Goal: Check status: Check status

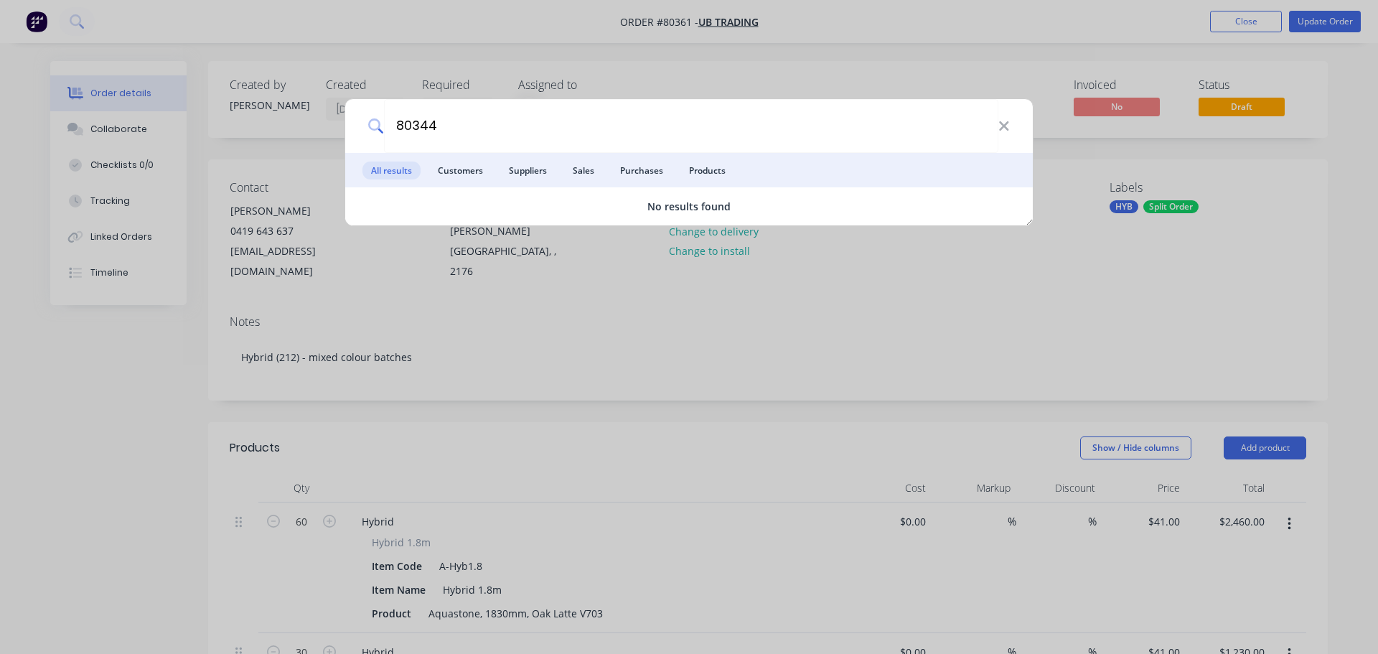
type input "80344"
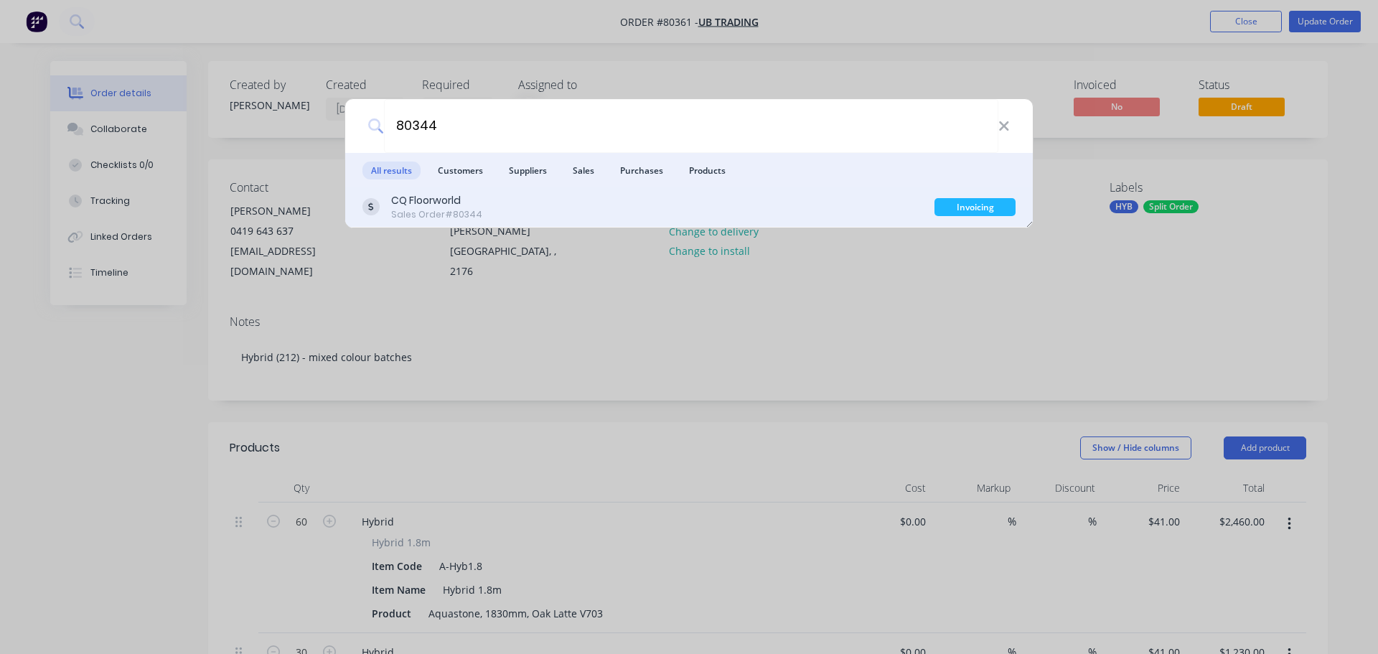
click at [427, 208] on div "Sales Order #80344" at bounding box center [436, 214] width 91 height 13
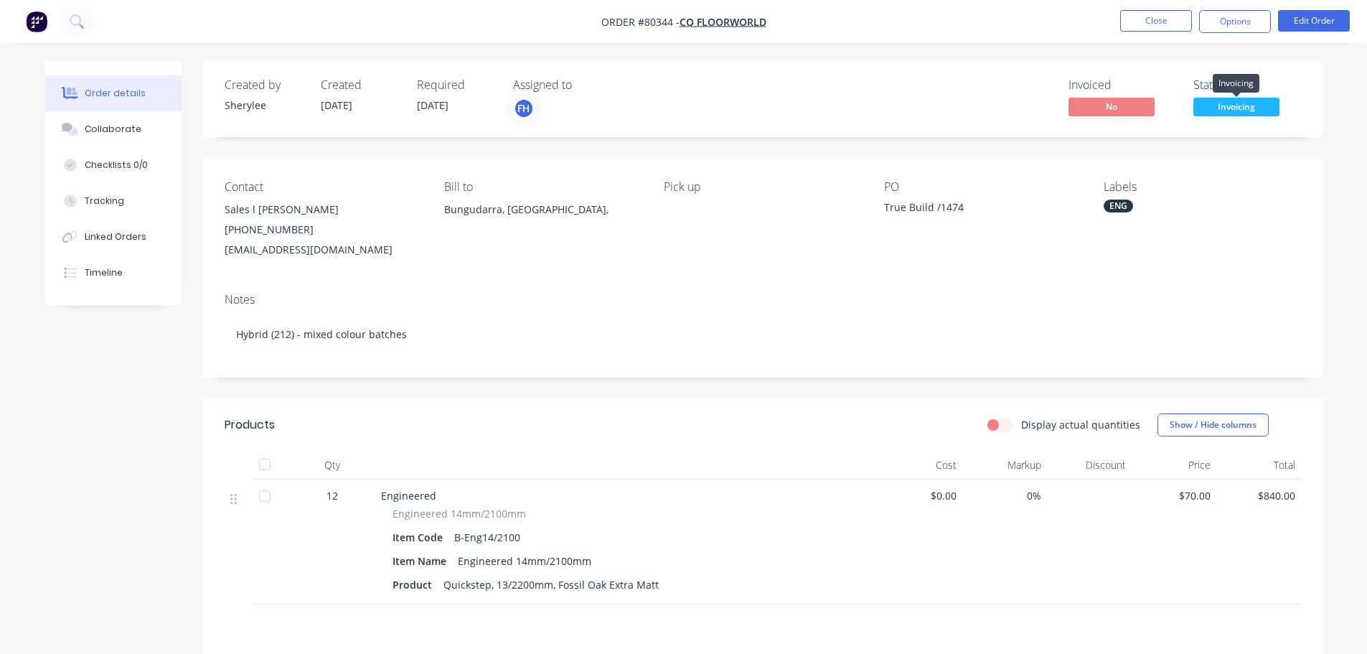
click at [1234, 103] on span "Invoicing" at bounding box center [1237, 107] width 86 height 18
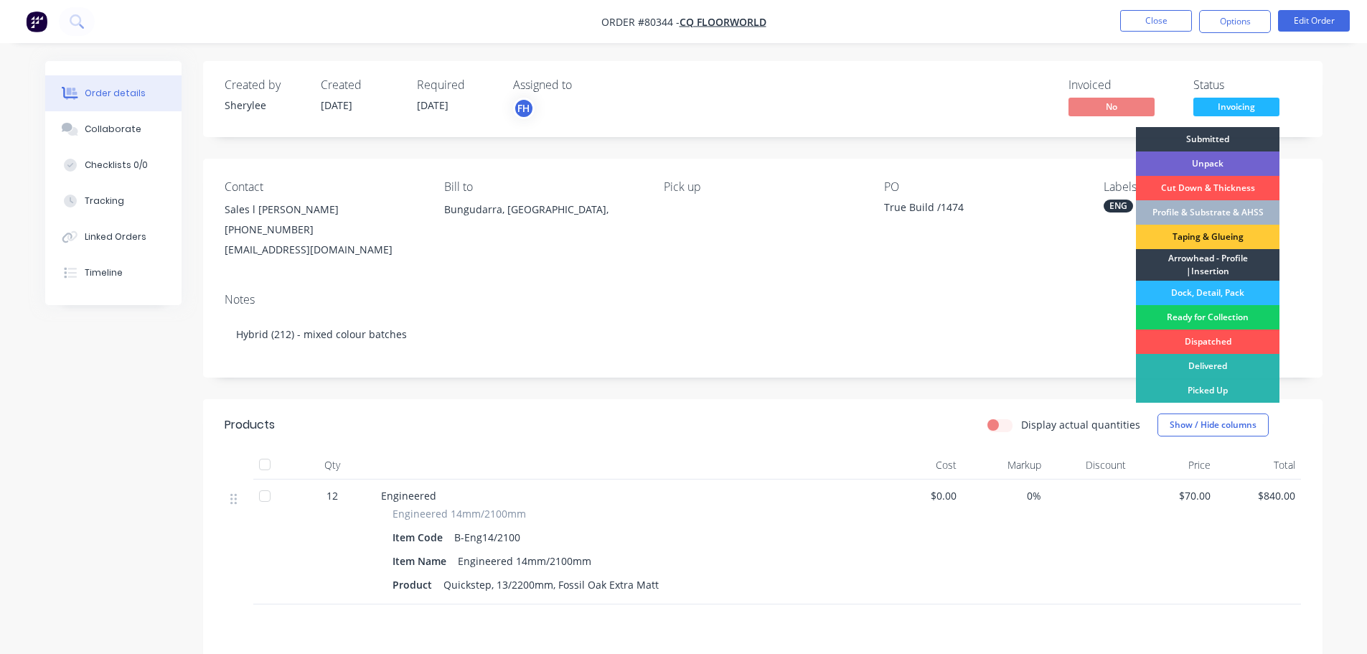
click at [1197, 320] on div "Ready for Collection" at bounding box center [1208, 317] width 144 height 24
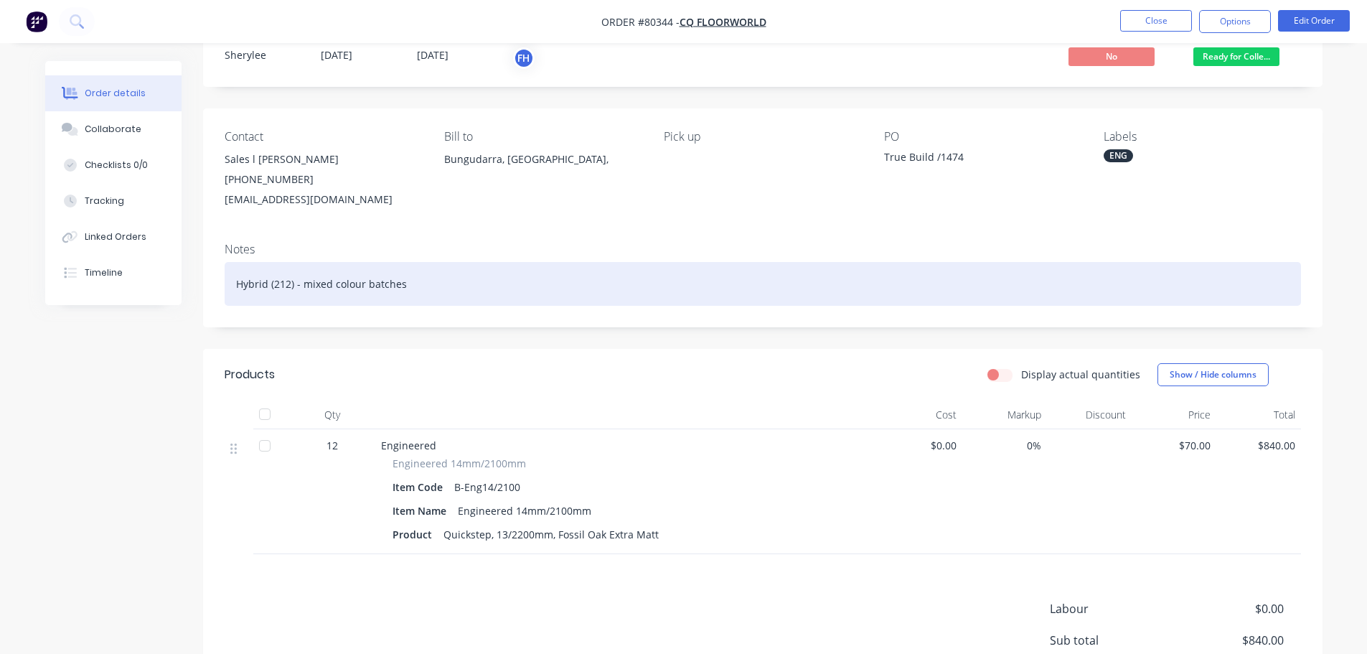
scroll to position [72, 0]
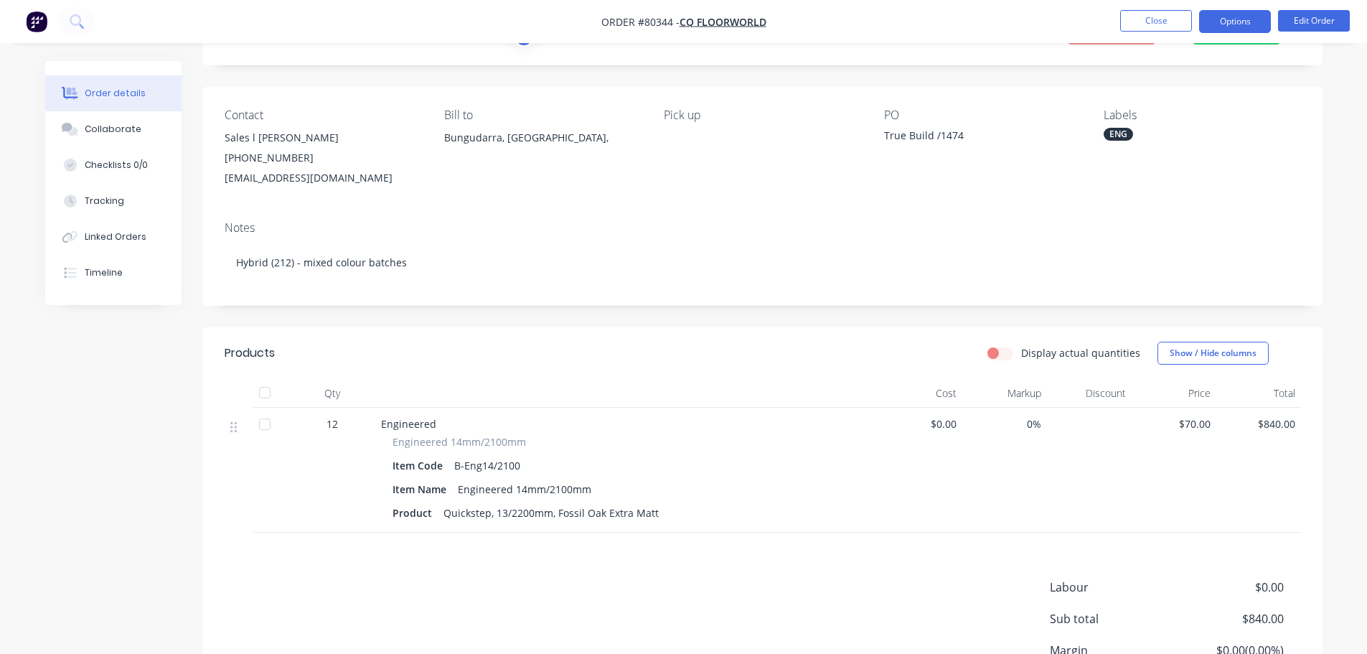
click at [1229, 24] on button "Options" at bounding box center [1235, 21] width 72 height 23
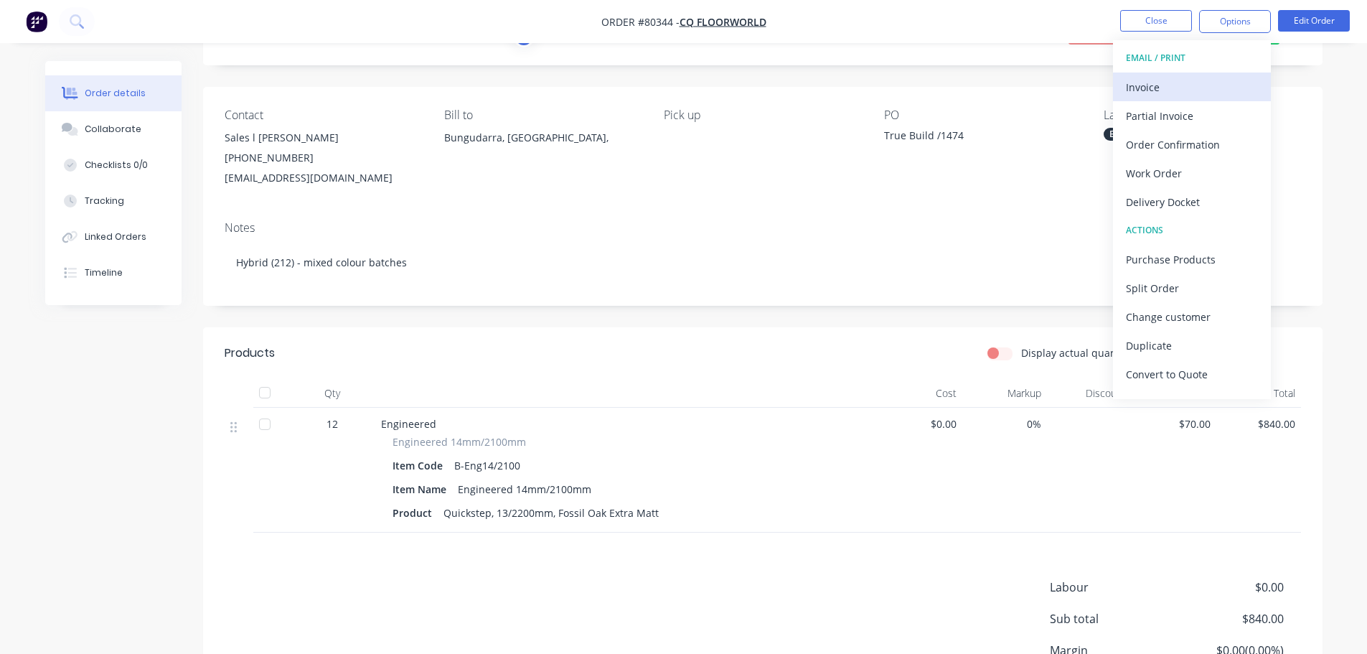
click at [1161, 90] on div "Invoice" at bounding box center [1192, 87] width 132 height 21
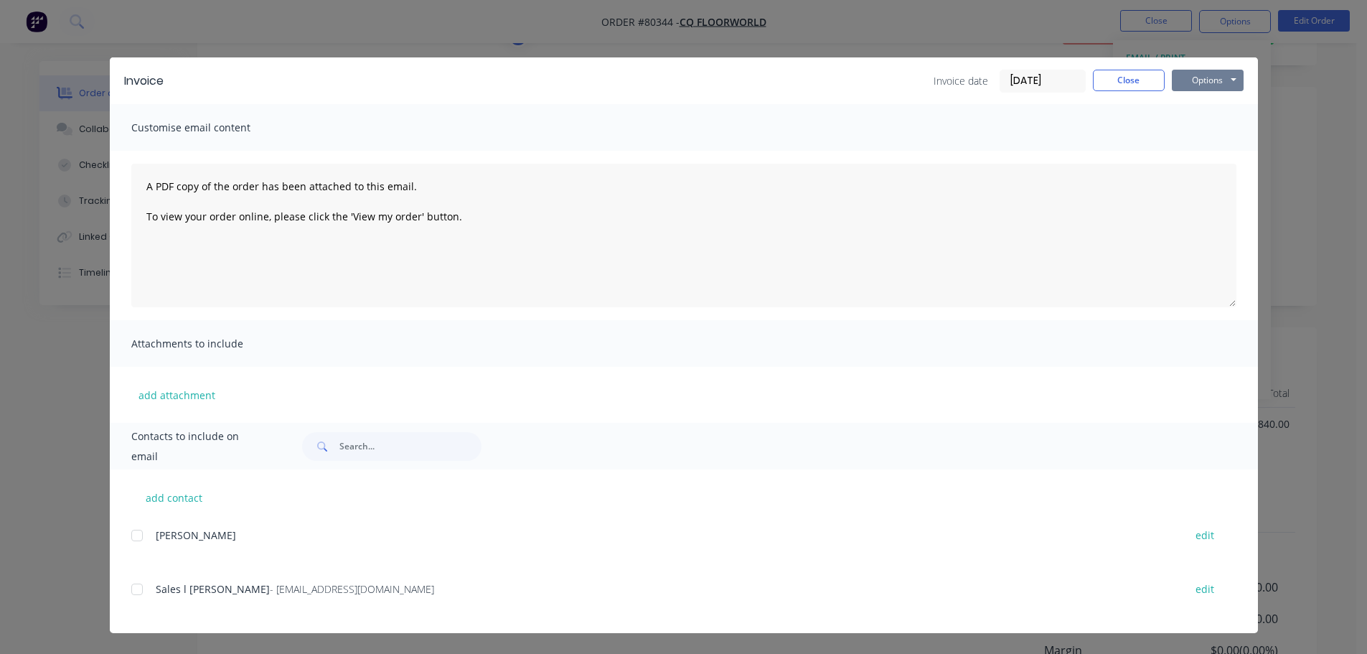
click at [1202, 77] on button "Options" at bounding box center [1208, 81] width 72 height 22
click at [1198, 126] on button "Print" at bounding box center [1218, 130] width 92 height 24
click at [1128, 88] on button "Close" at bounding box center [1129, 81] width 72 height 22
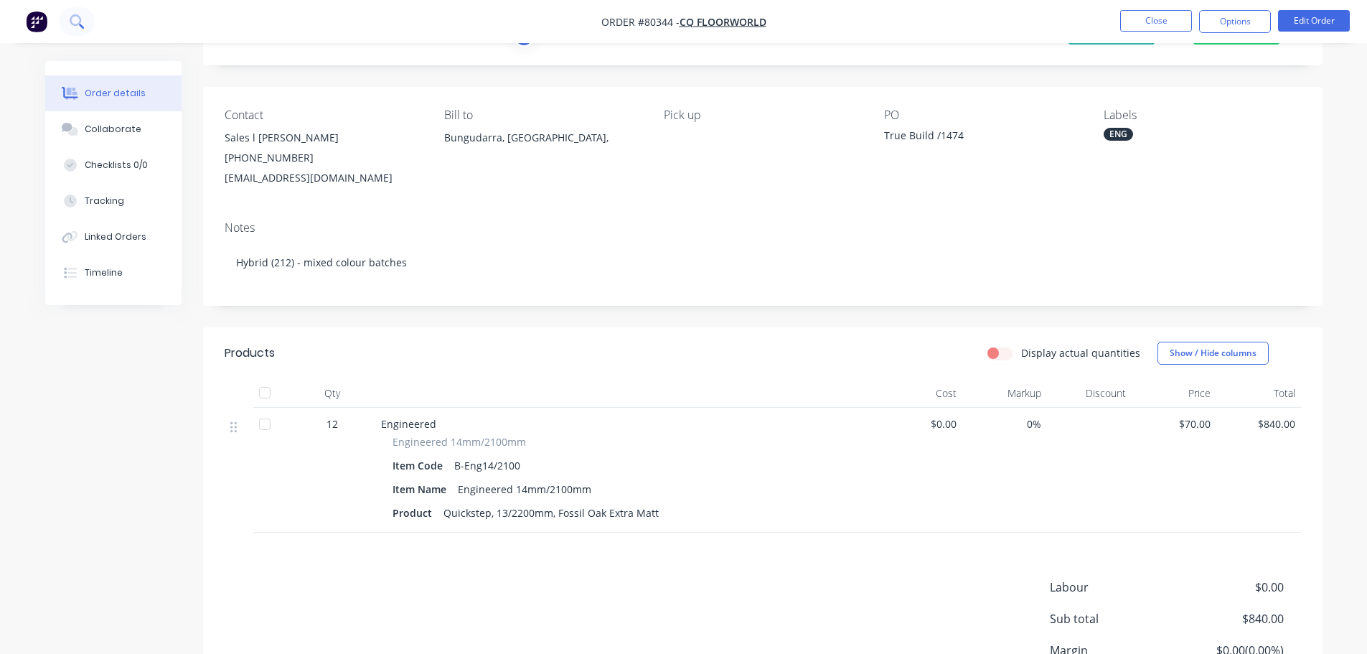
click at [71, 22] on icon at bounding box center [75, 19] width 11 height 11
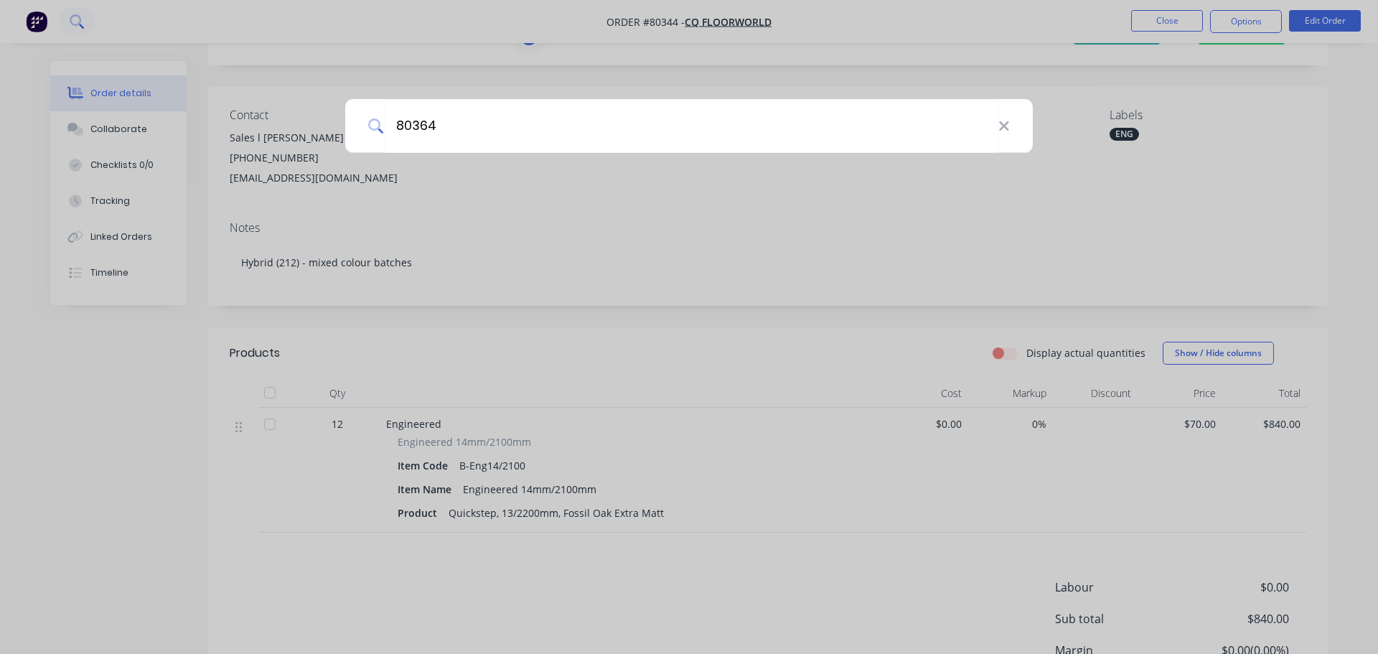
type input "80364"
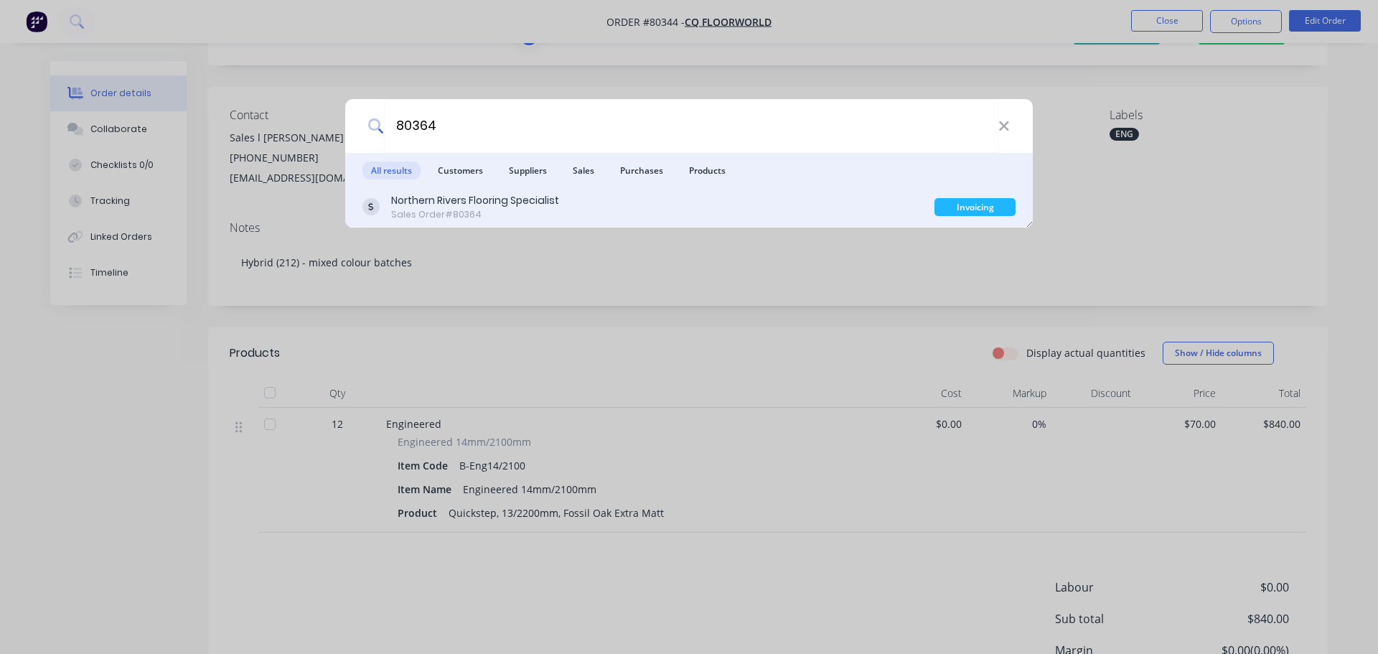
click at [479, 205] on div "Northern Rivers Flooring Specialist" at bounding box center [475, 200] width 168 height 15
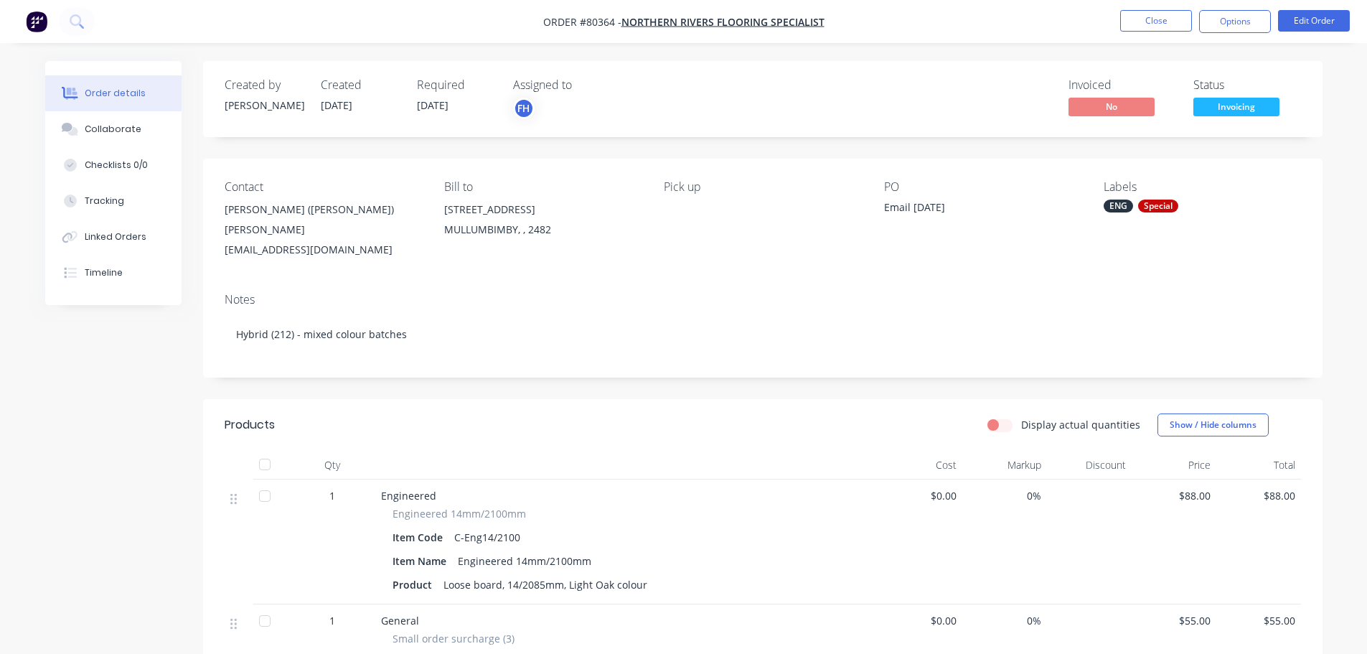
click at [1244, 111] on span "Invoicing" at bounding box center [1237, 107] width 86 height 18
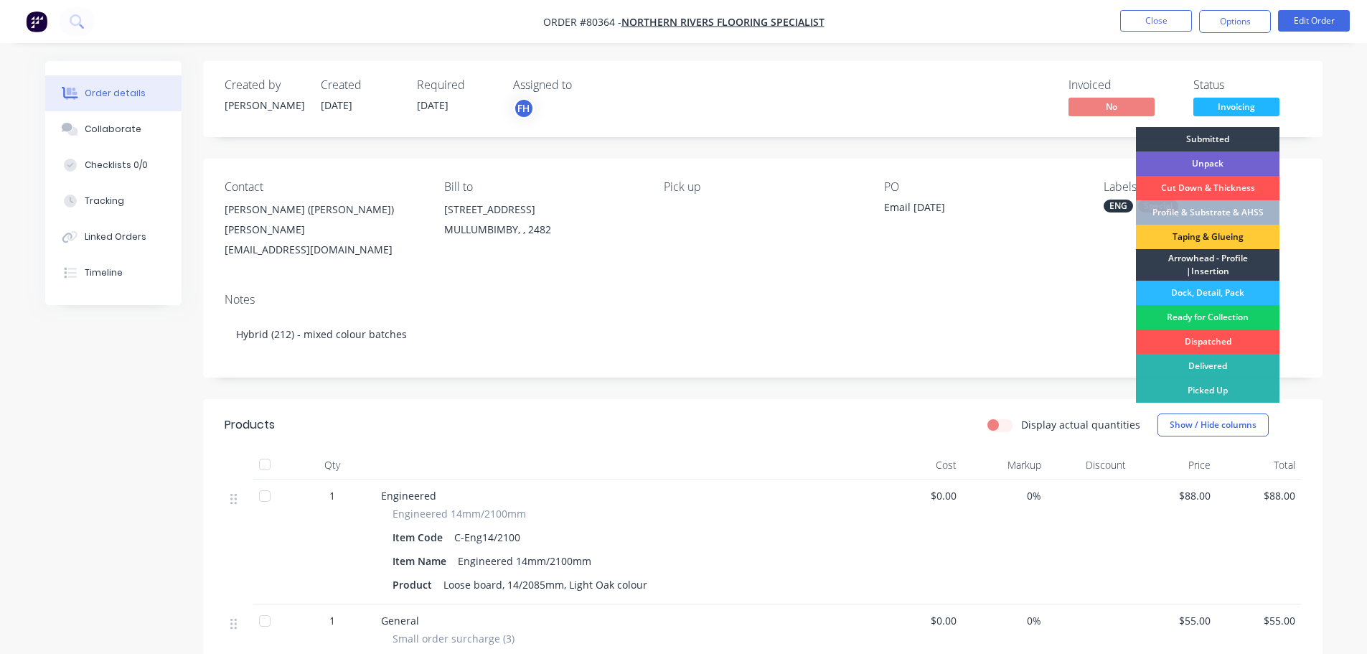
click at [1217, 318] on div "Ready for Collection" at bounding box center [1208, 317] width 144 height 24
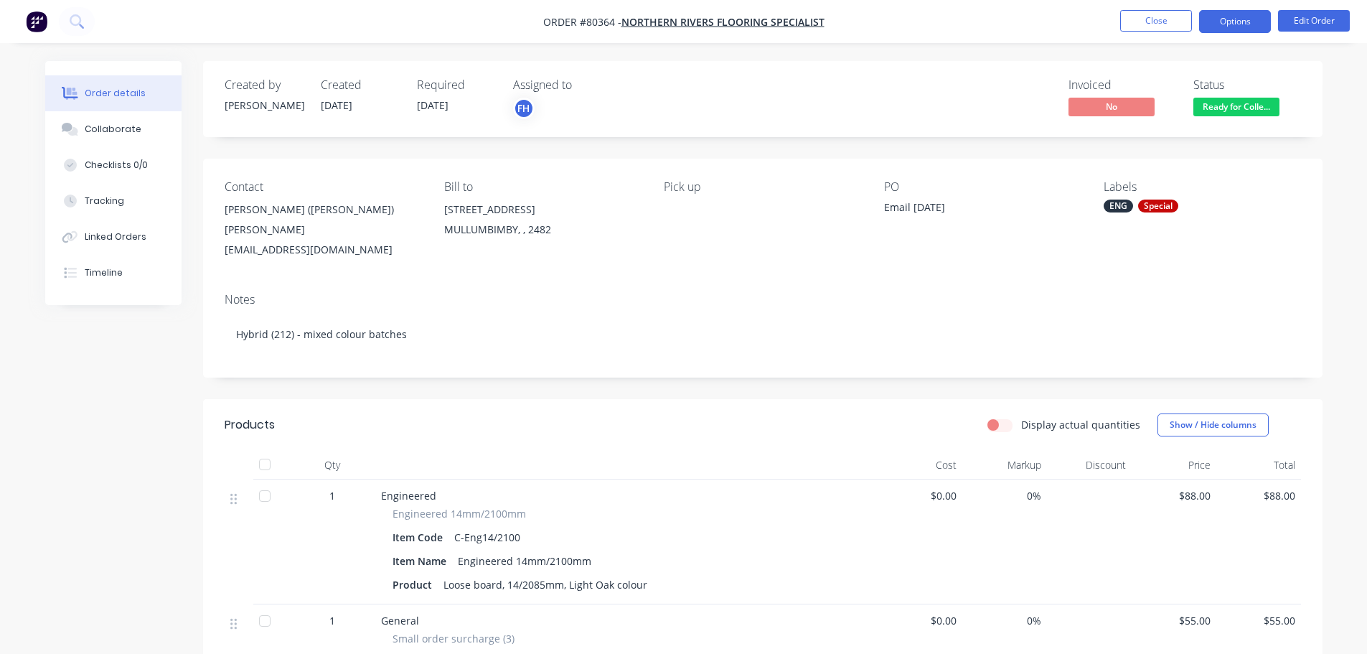
click at [1222, 25] on button "Options" at bounding box center [1235, 21] width 72 height 23
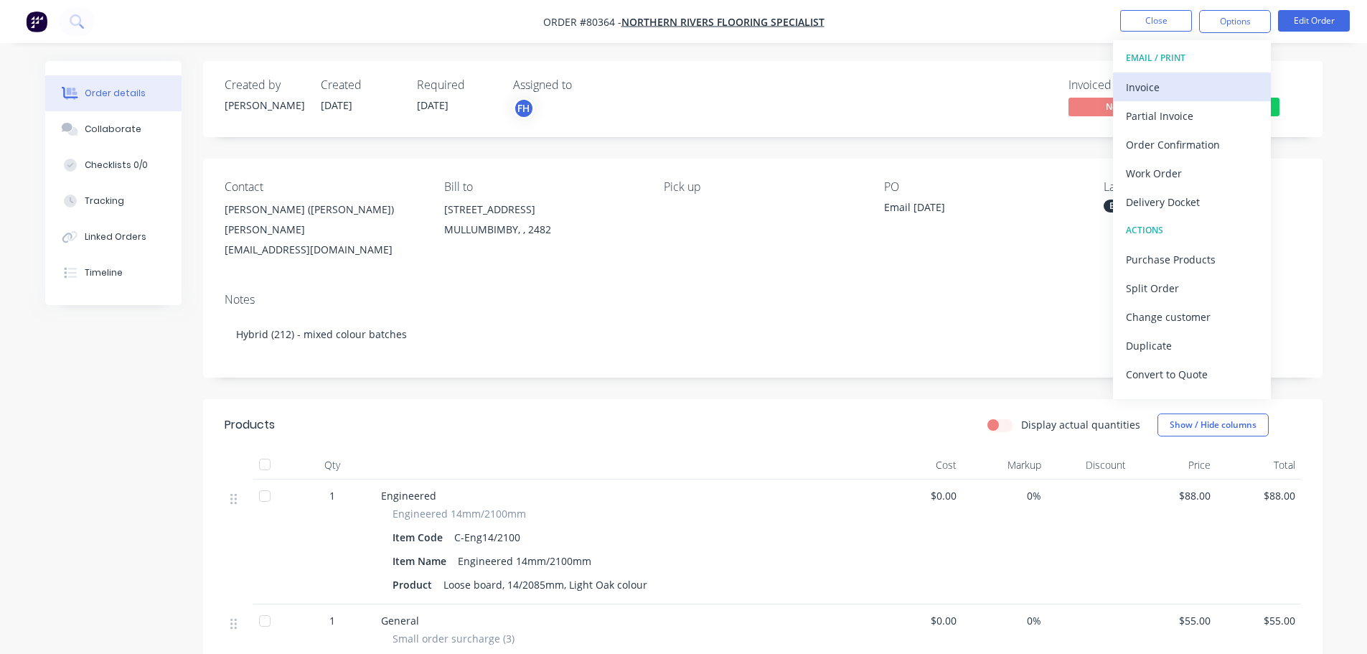
click at [1162, 79] on div "Invoice" at bounding box center [1192, 87] width 132 height 21
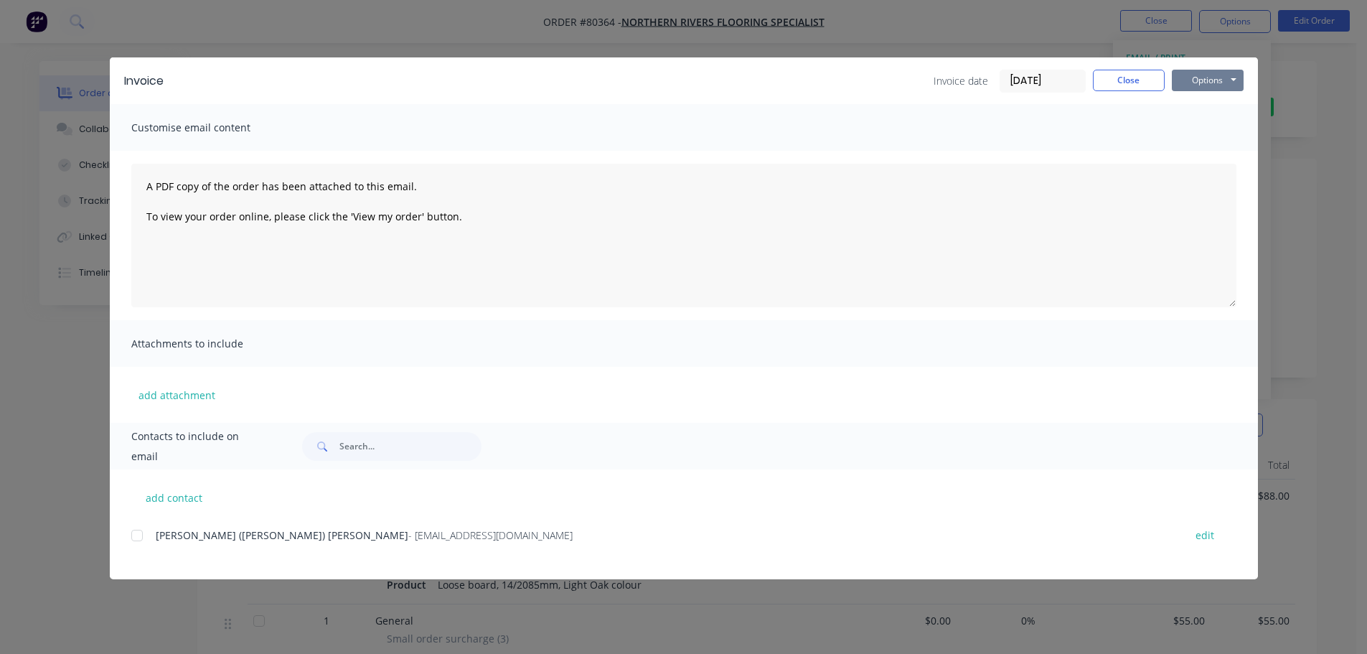
click at [1192, 76] on button "Options" at bounding box center [1208, 81] width 72 height 22
click at [1194, 130] on button "Print" at bounding box center [1218, 130] width 92 height 24
click at [1137, 83] on button "Close" at bounding box center [1129, 81] width 72 height 22
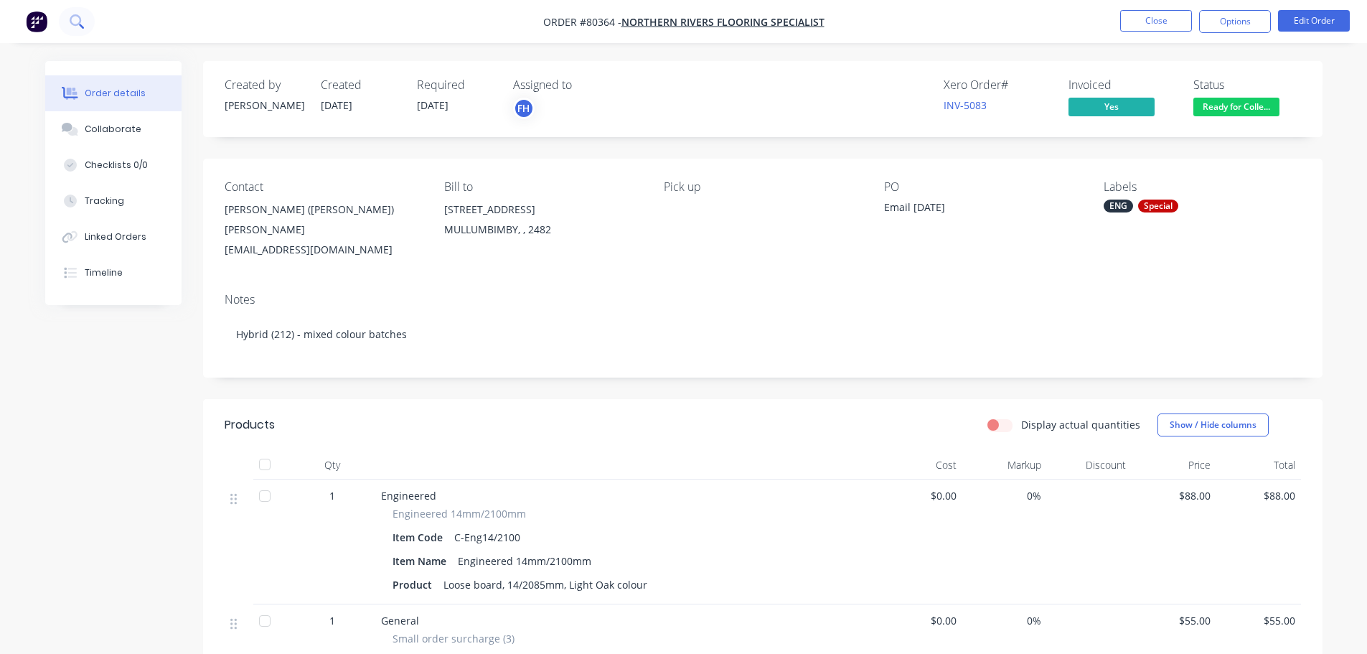
click at [85, 19] on button at bounding box center [77, 21] width 36 height 29
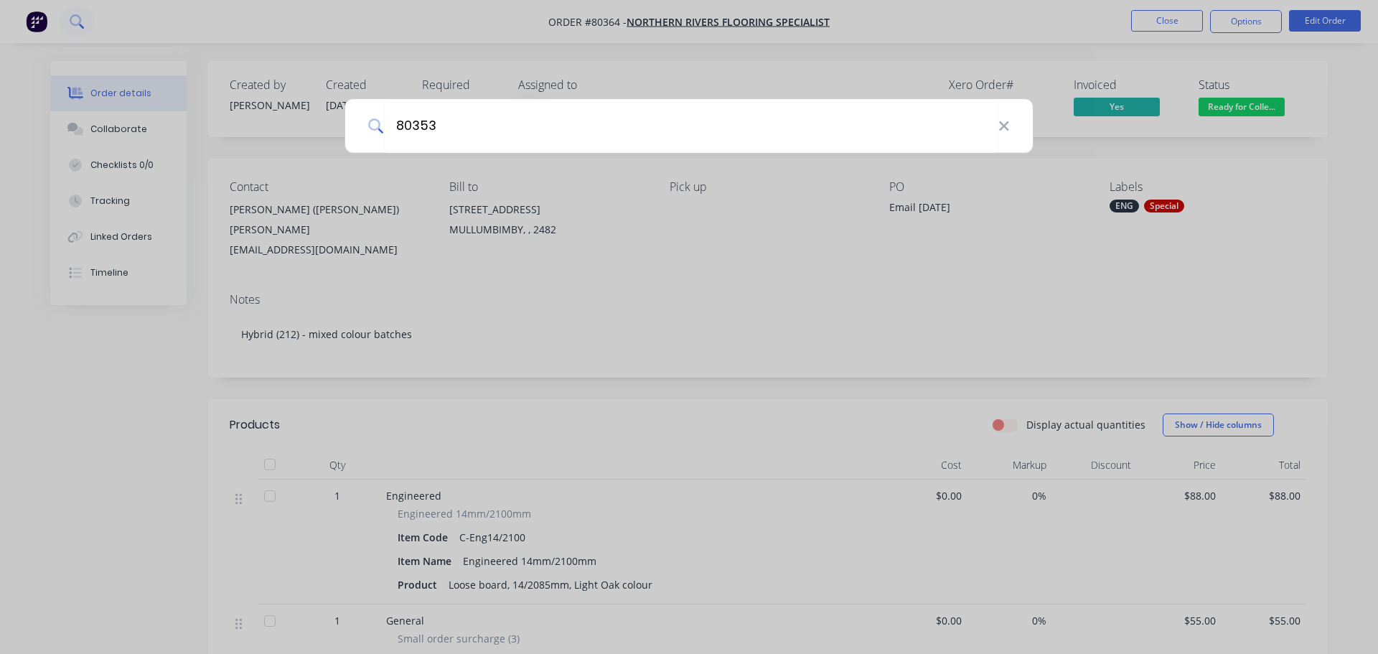
type input "80353"
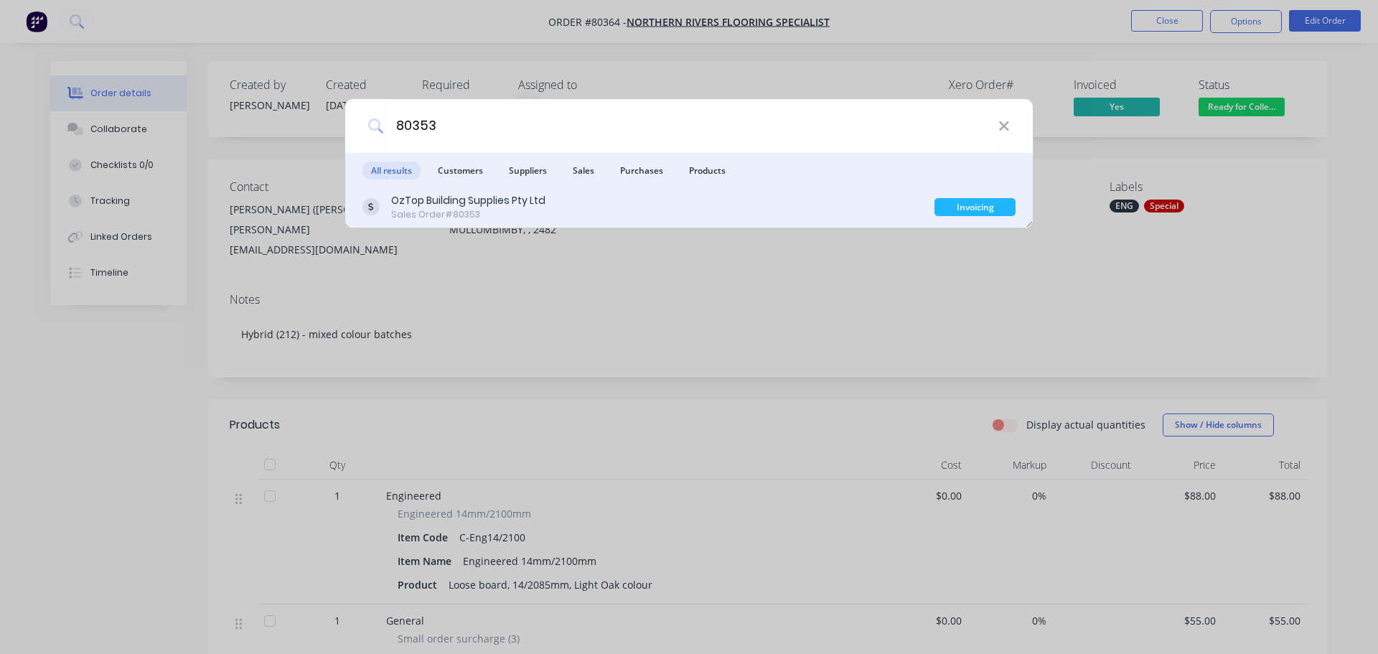
click at [436, 208] on div "Sales Order #80353" at bounding box center [468, 214] width 154 height 13
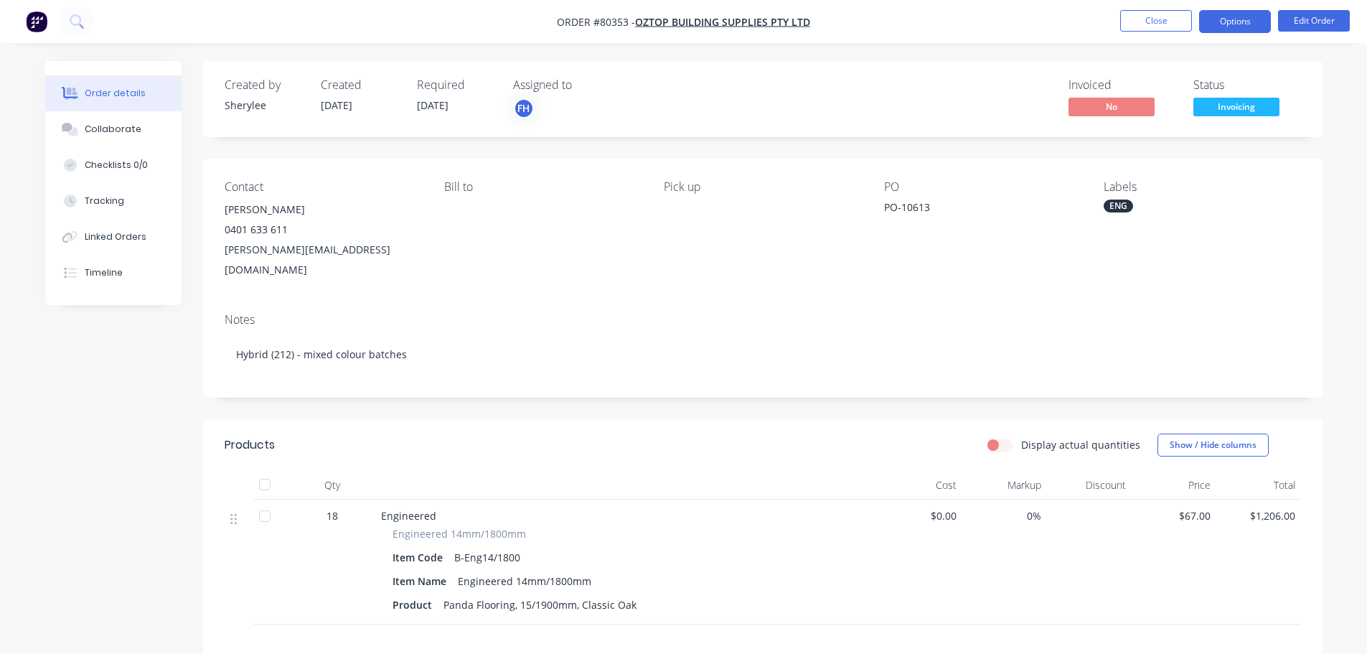
click at [1219, 17] on button "Options" at bounding box center [1235, 21] width 72 height 23
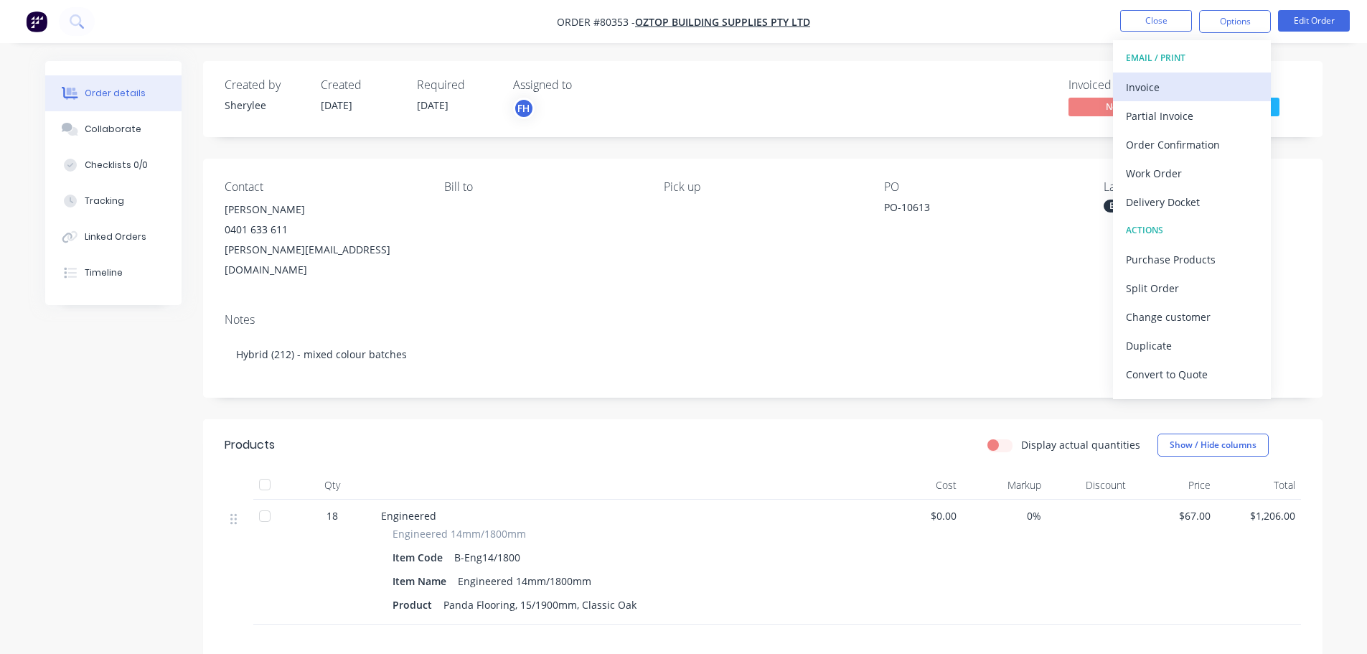
click at [1166, 86] on div "Invoice" at bounding box center [1192, 87] width 132 height 21
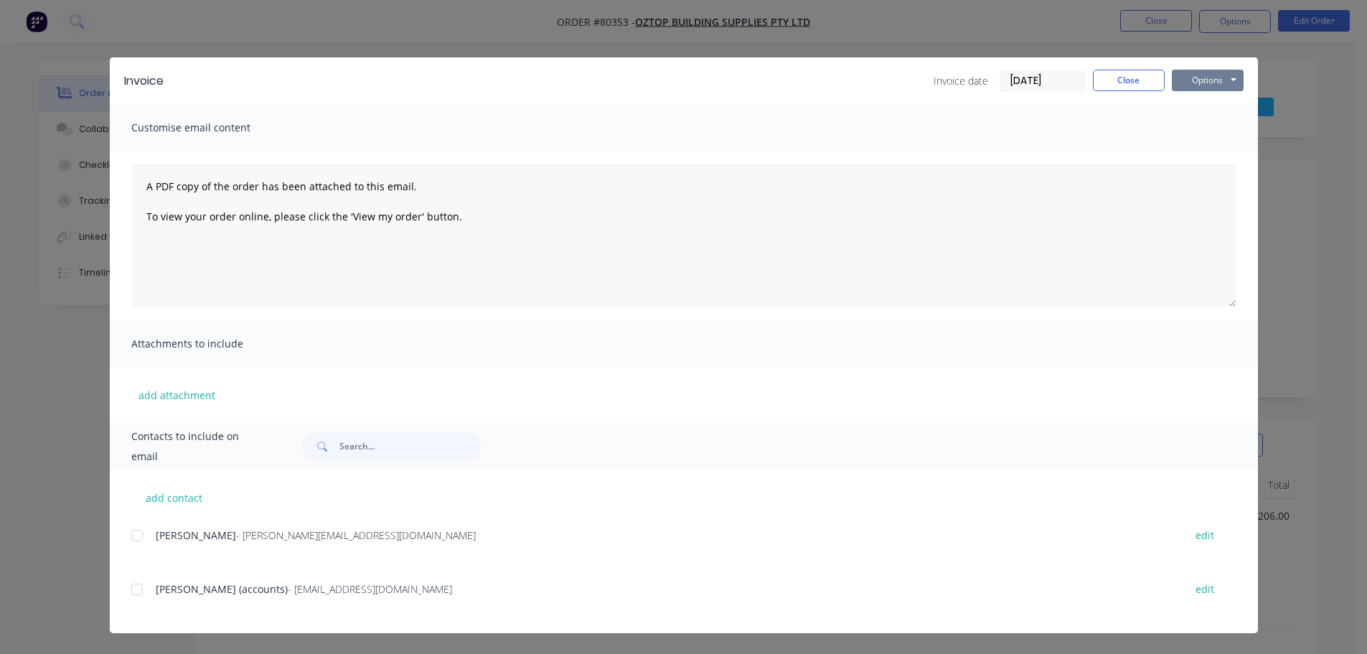
click at [1208, 77] on button "Options" at bounding box center [1208, 81] width 72 height 22
click at [1204, 136] on button "Print" at bounding box center [1218, 130] width 92 height 24
click at [1106, 80] on button "Close" at bounding box center [1129, 81] width 72 height 22
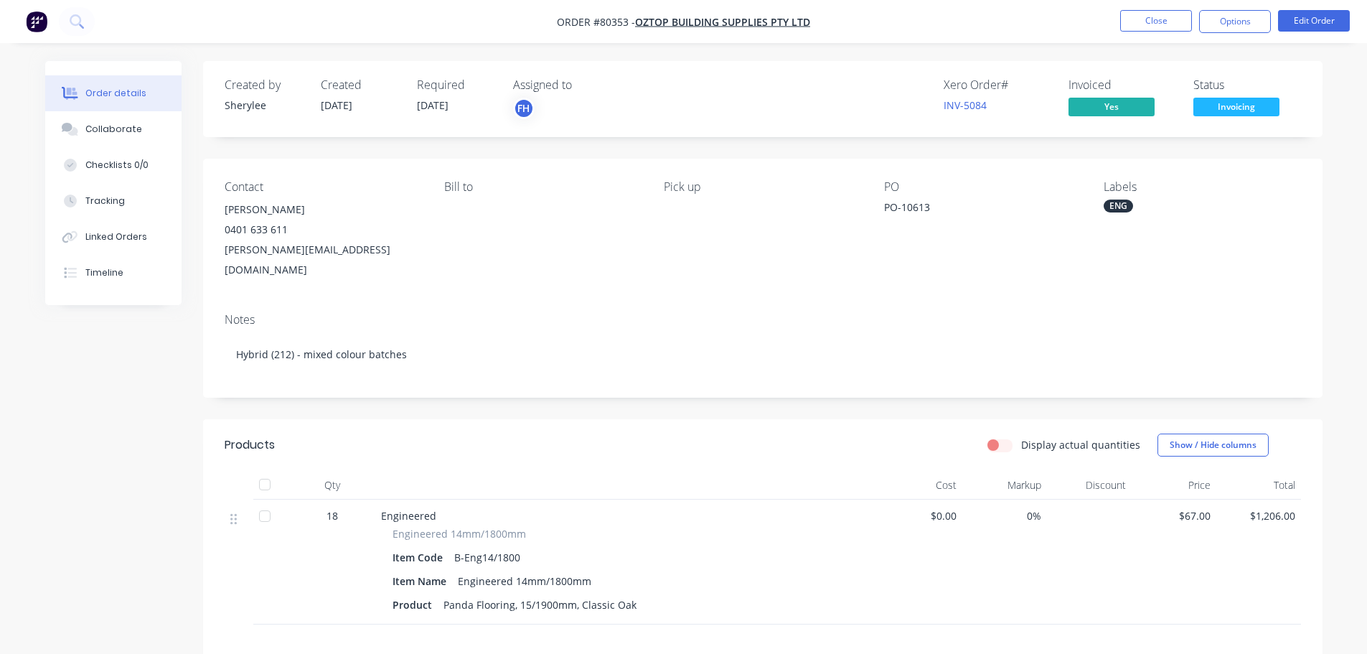
click at [1242, 110] on span "Invoicing" at bounding box center [1237, 107] width 86 height 18
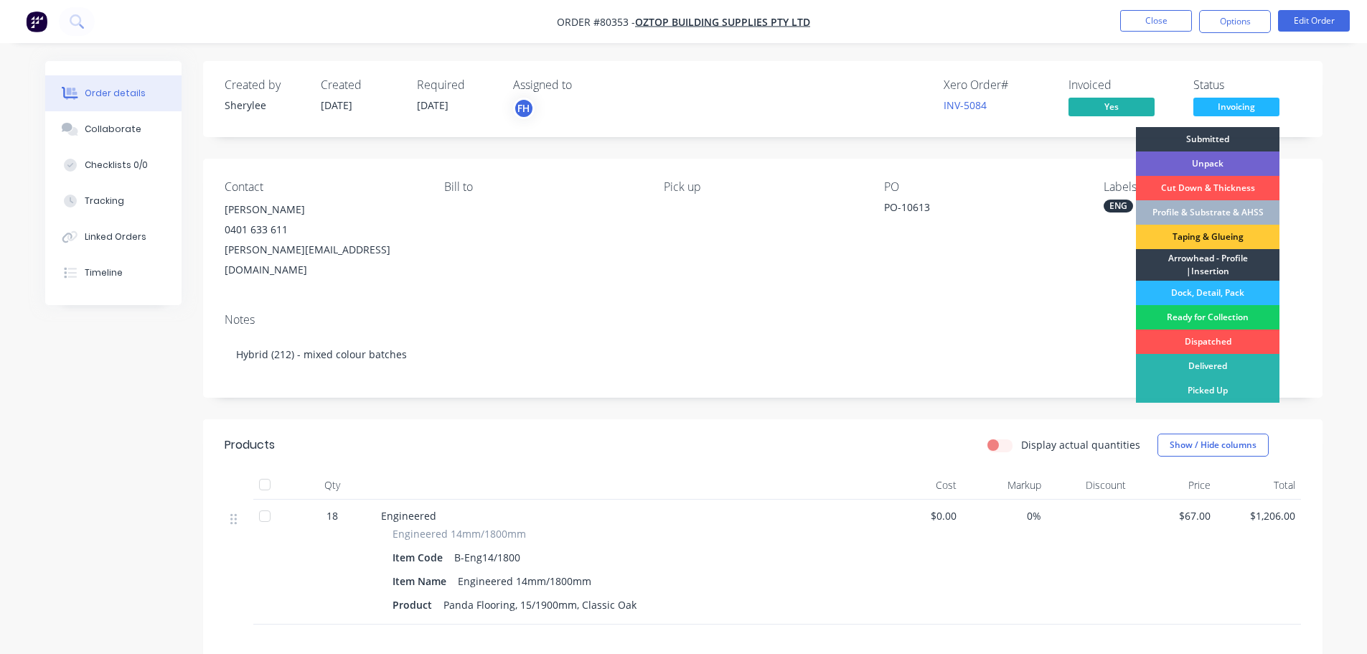
click at [1221, 312] on div "Ready for Collection" at bounding box center [1208, 317] width 144 height 24
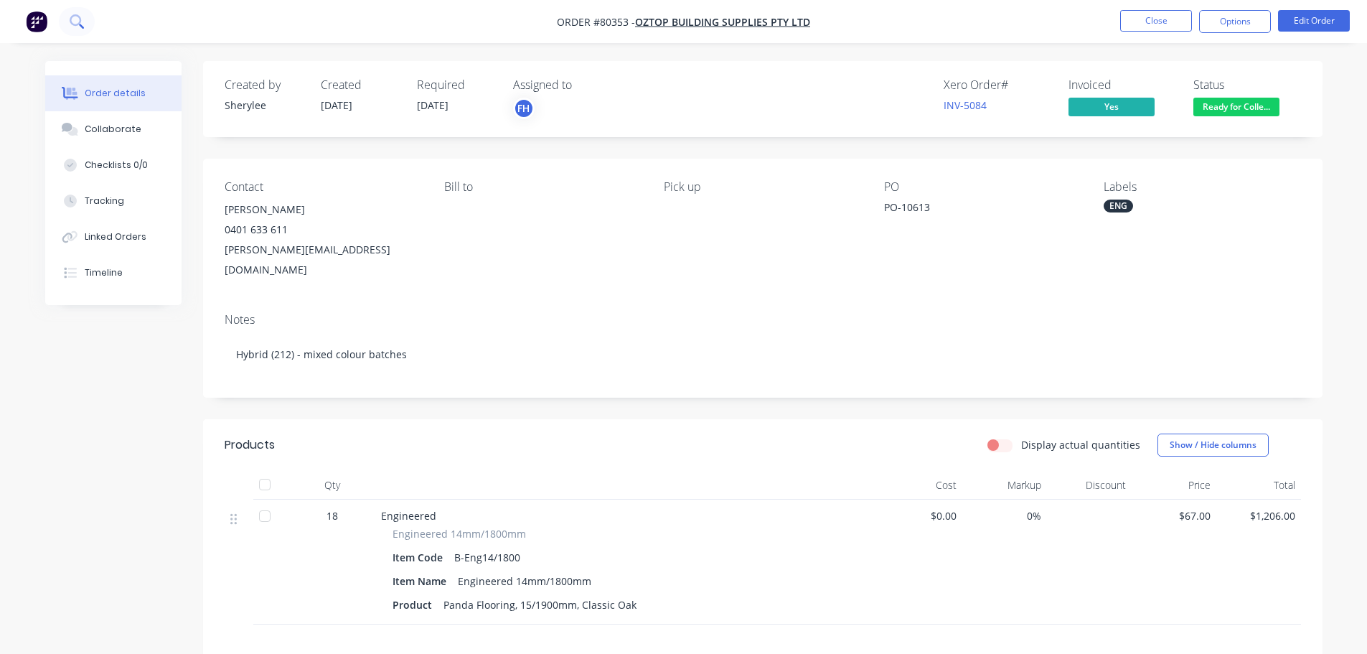
click at [78, 17] on icon at bounding box center [75, 19] width 11 height 11
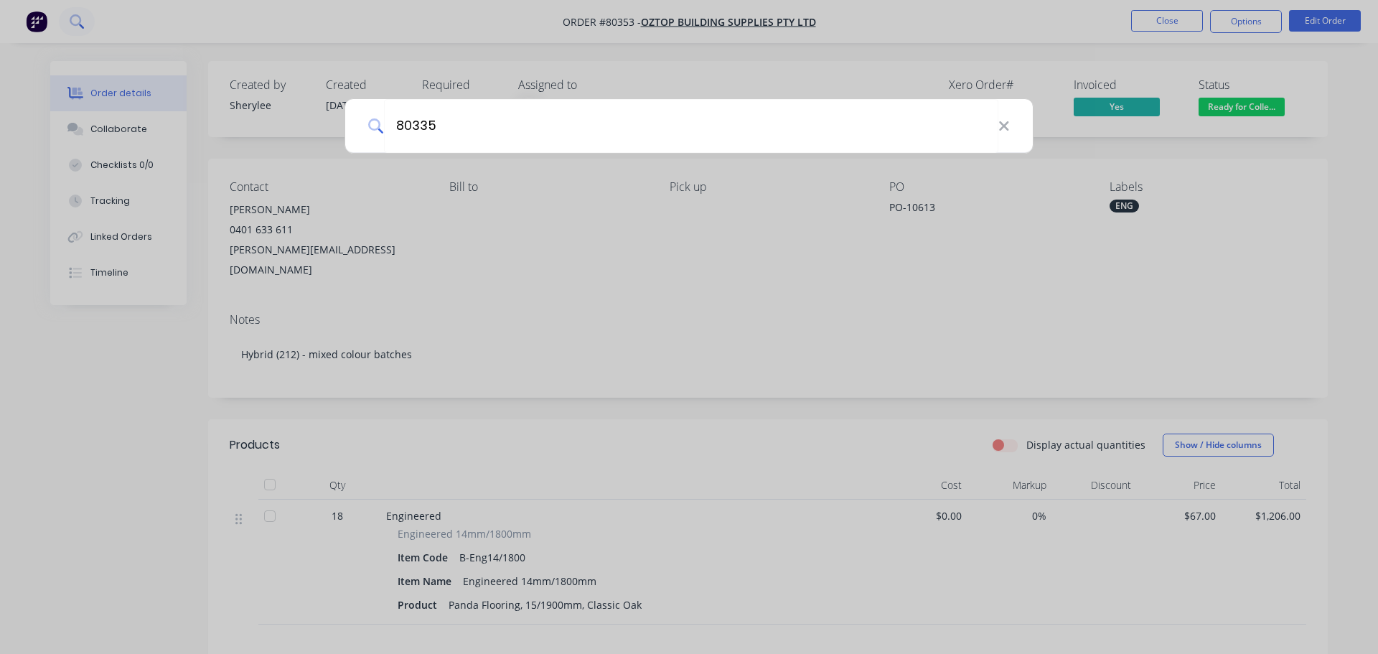
type input "80335"
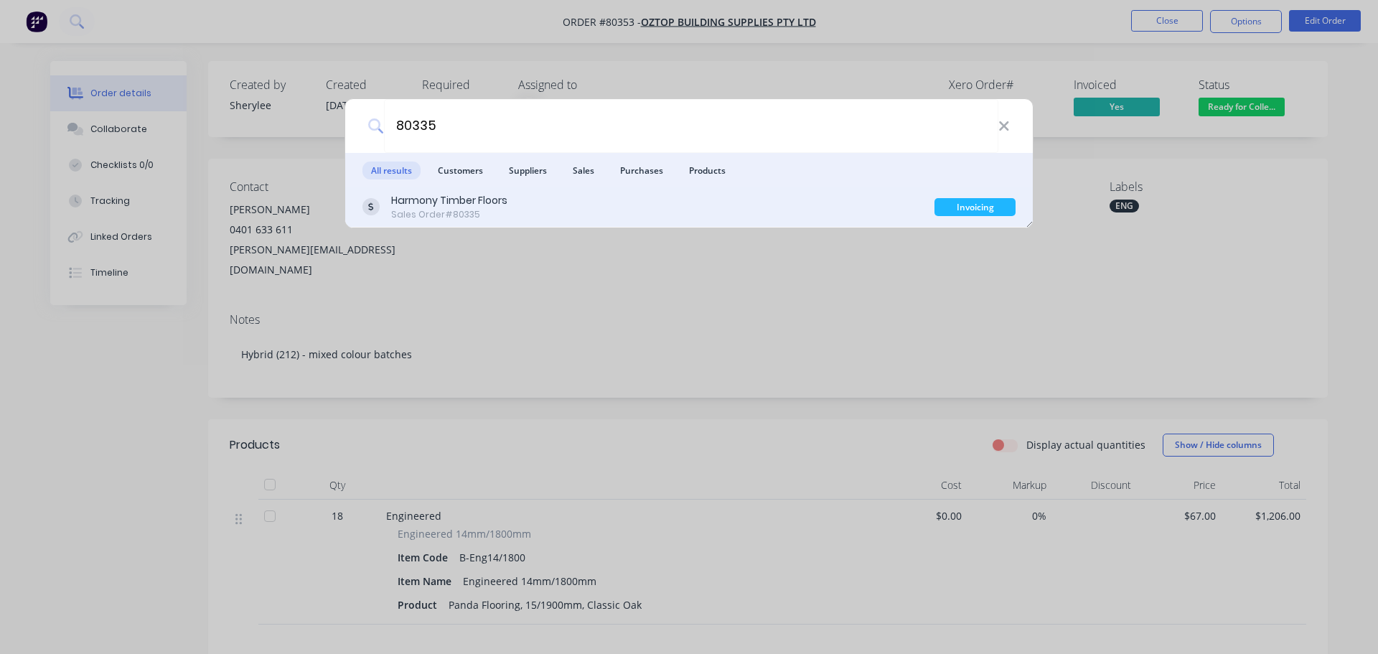
click at [431, 196] on div "Harmony Timber Floors" at bounding box center [449, 200] width 116 height 15
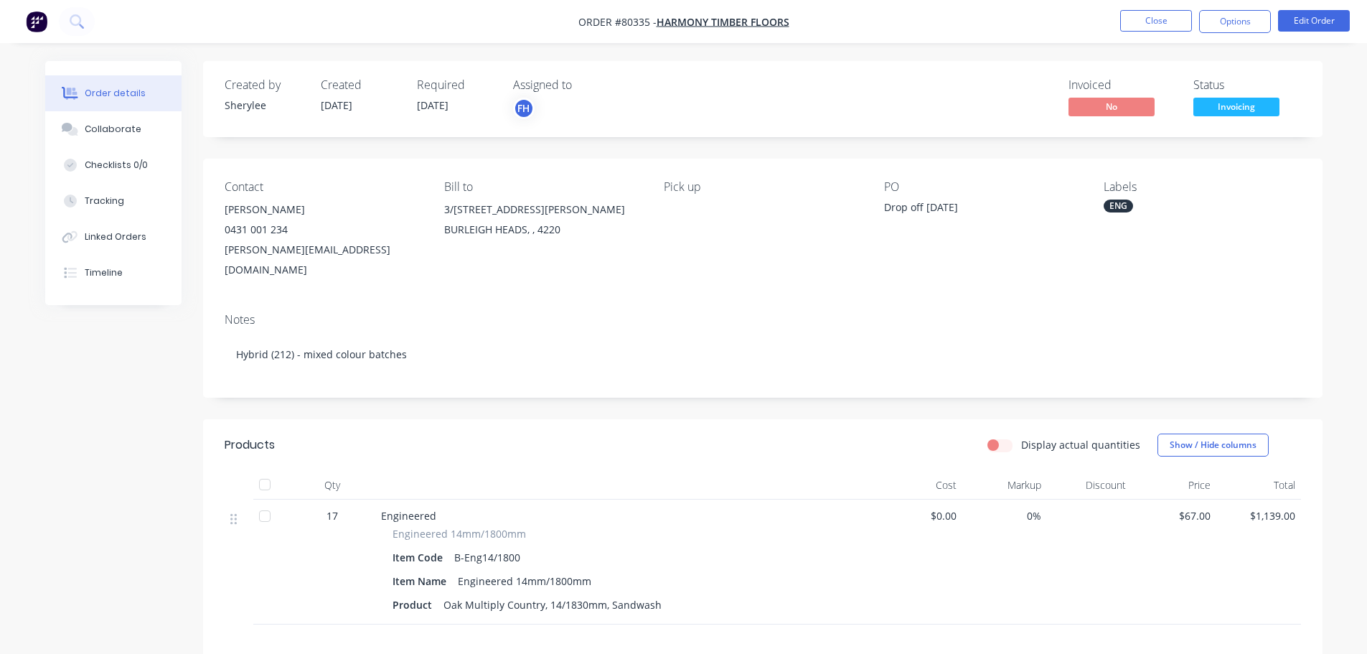
drag, startPoint x: 688, startPoint y: 497, endPoint x: 1223, endPoint y: 104, distance: 664.4
click at [1223, 104] on span "Invoicing" at bounding box center [1237, 107] width 86 height 18
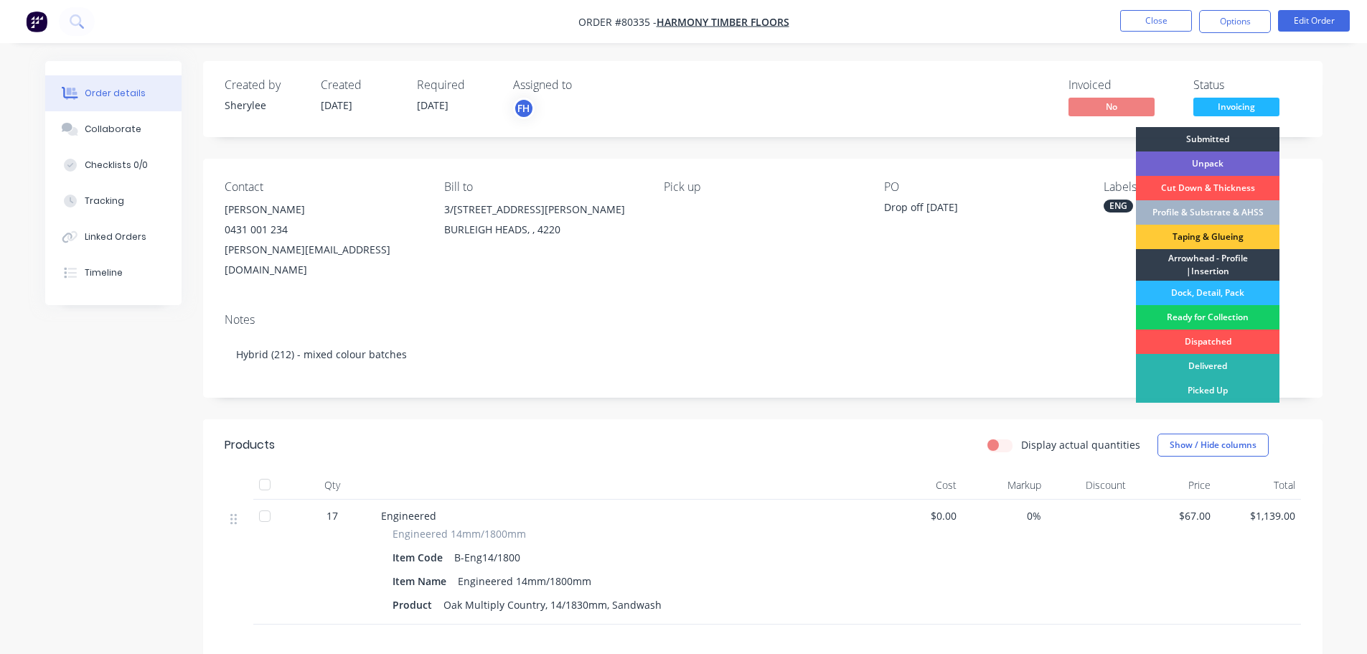
click at [1196, 315] on div "Ready for Collection" at bounding box center [1208, 317] width 144 height 24
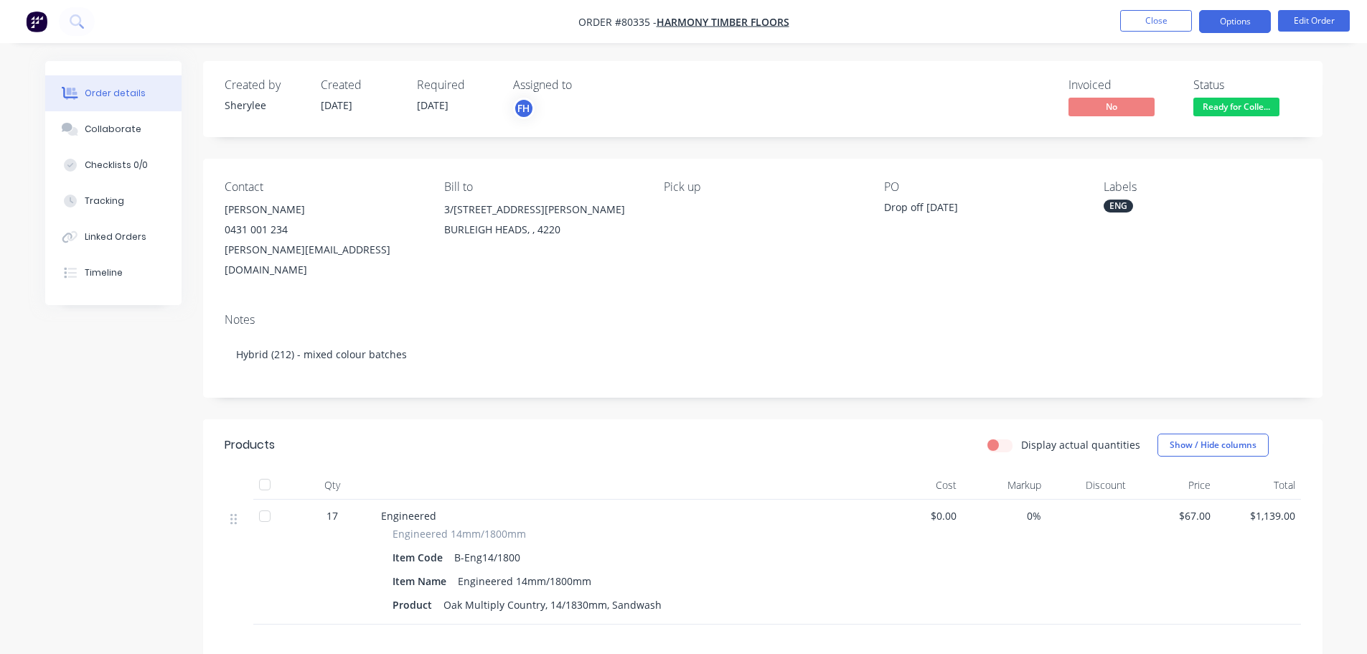
click at [1224, 23] on button "Options" at bounding box center [1235, 21] width 72 height 23
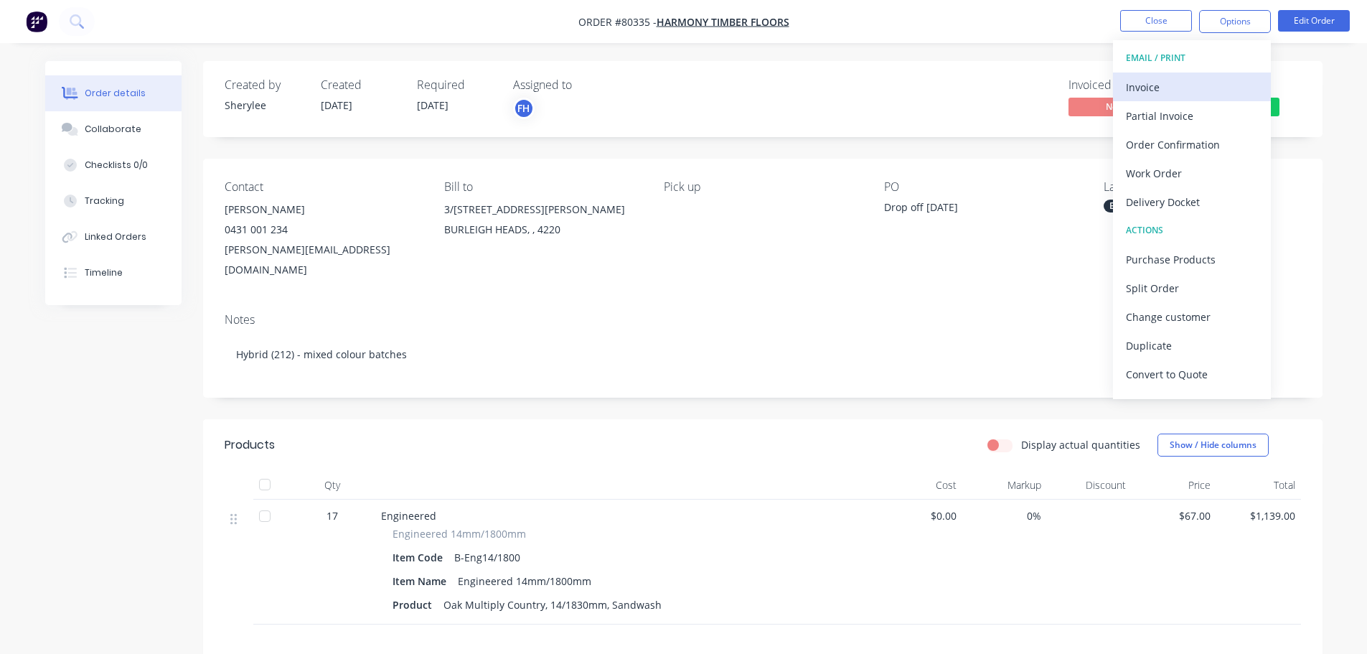
click at [1166, 92] on div "Invoice" at bounding box center [1192, 87] width 132 height 21
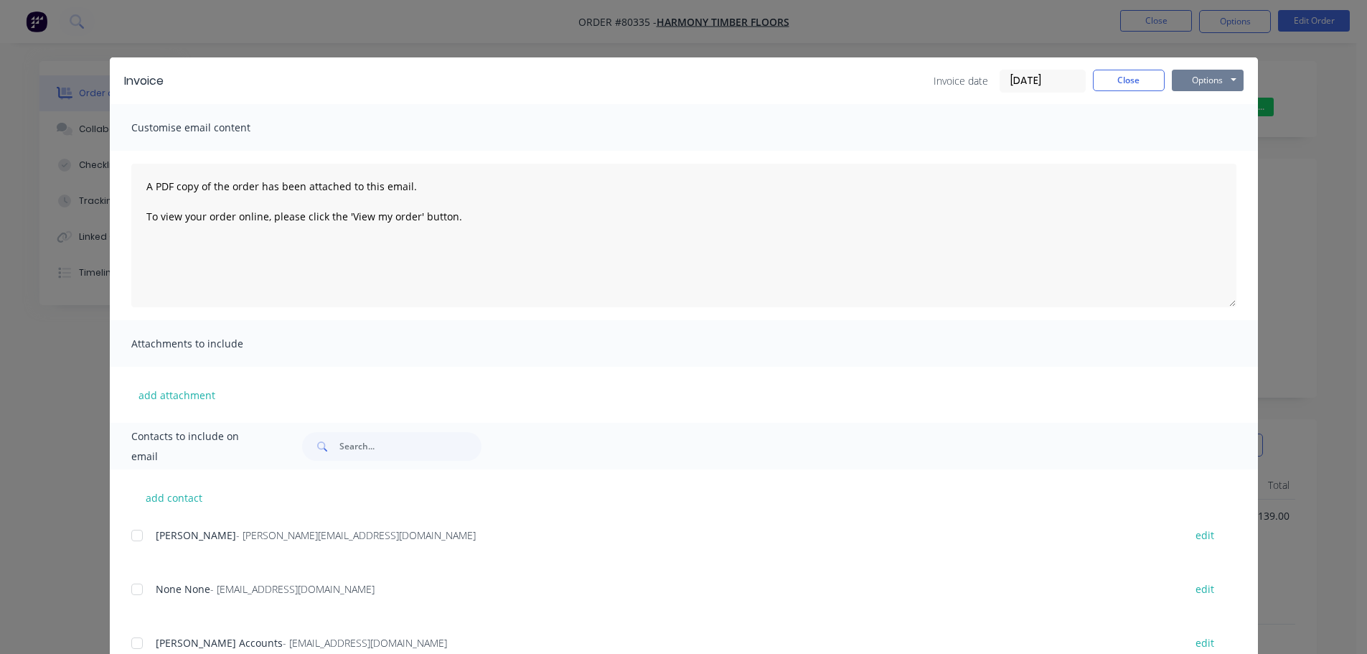
click at [1185, 83] on button "Options" at bounding box center [1208, 81] width 72 height 22
click at [1184, 135] on button "Print" at bounding box center [1218, 130] width 92 height 24
click at [1132, 80] on button "Close" at bounding box center [1129, 81] width 72 height 22
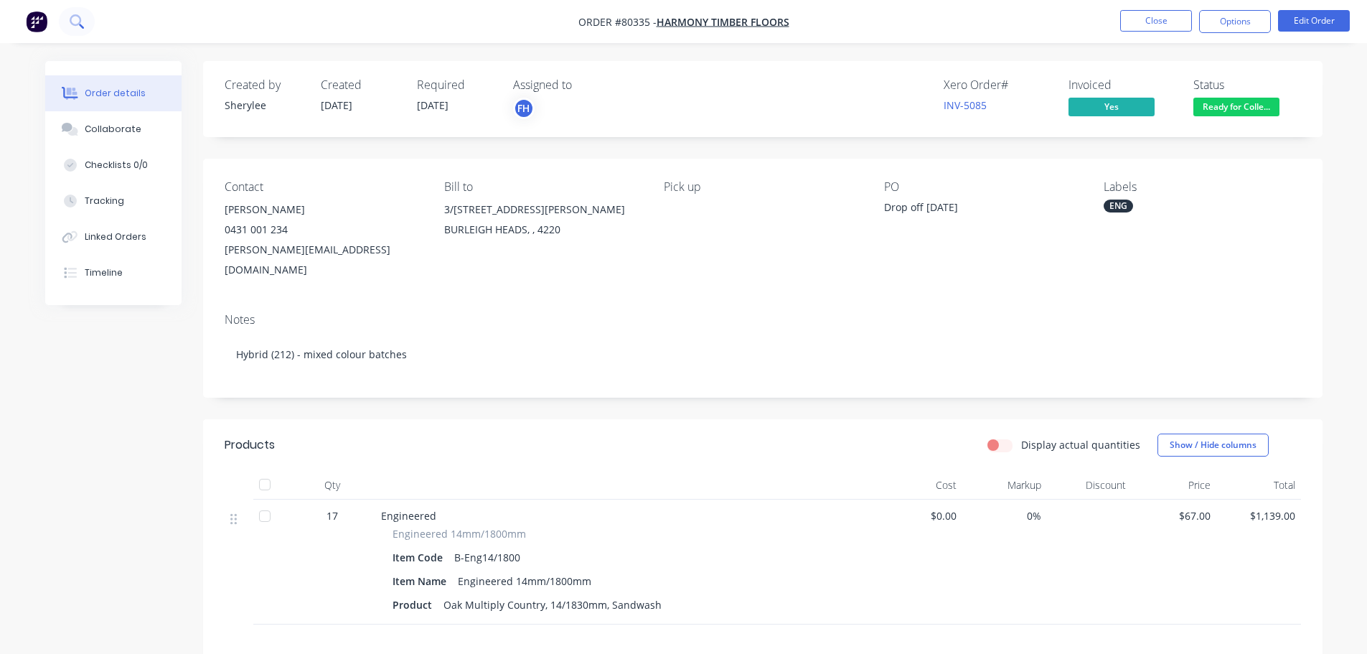
click at [77, 29] on button at bounding box center [77, 21] width 36 height 29
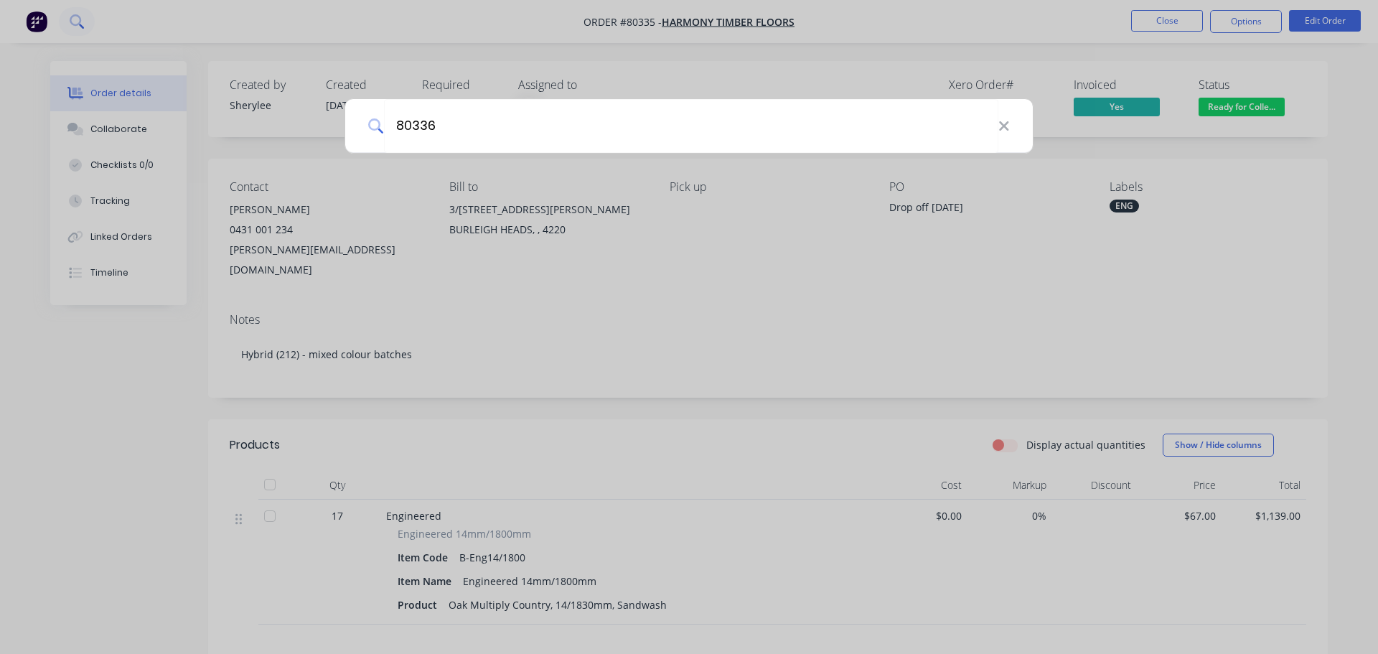
type input "80336"
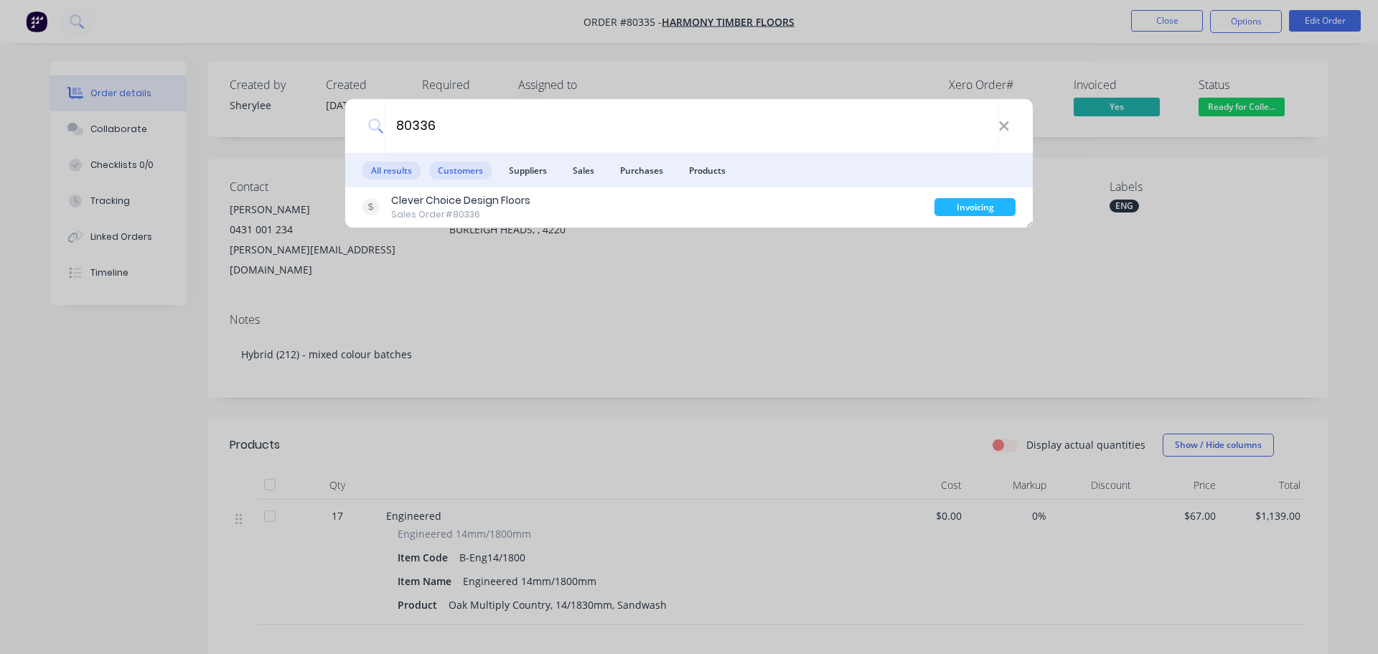
click at [464, 174] on span "Customers" at bounding box center [460, 170] width 62 height 18
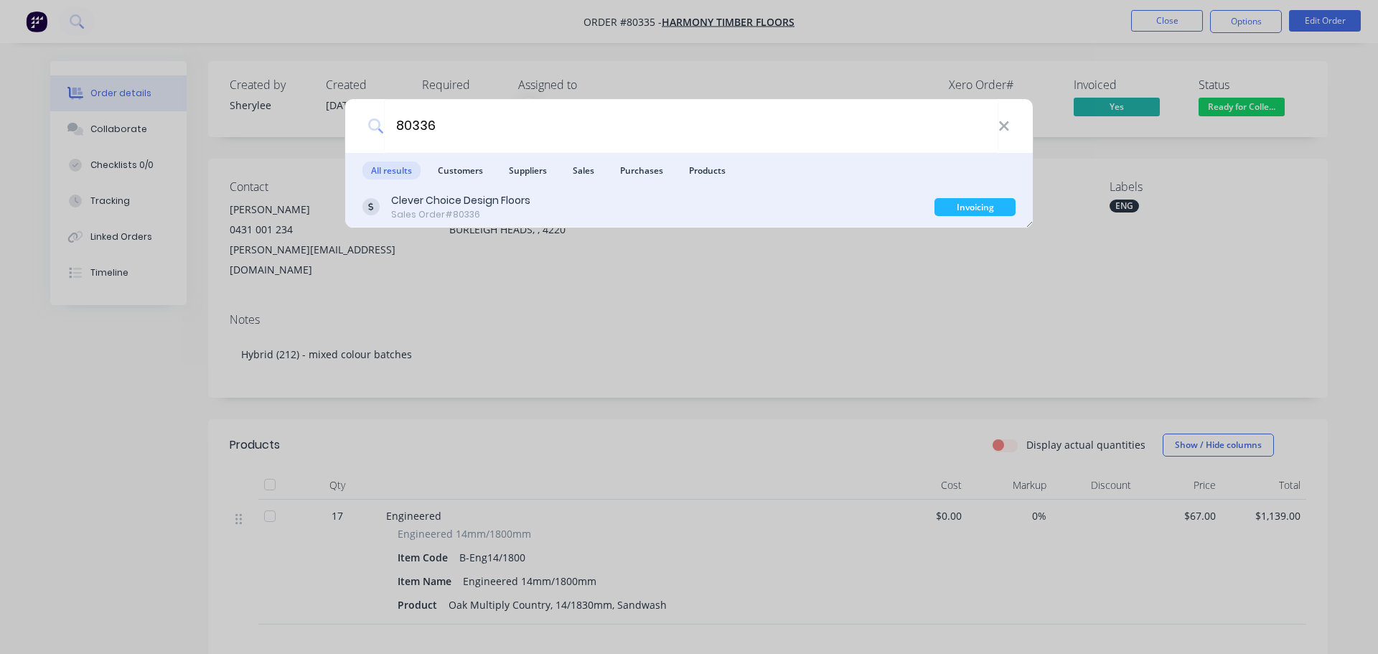
click at [410, 202] on div "Clever Choice Design Floors" at bounding box center [460, 200] width 139 height 15
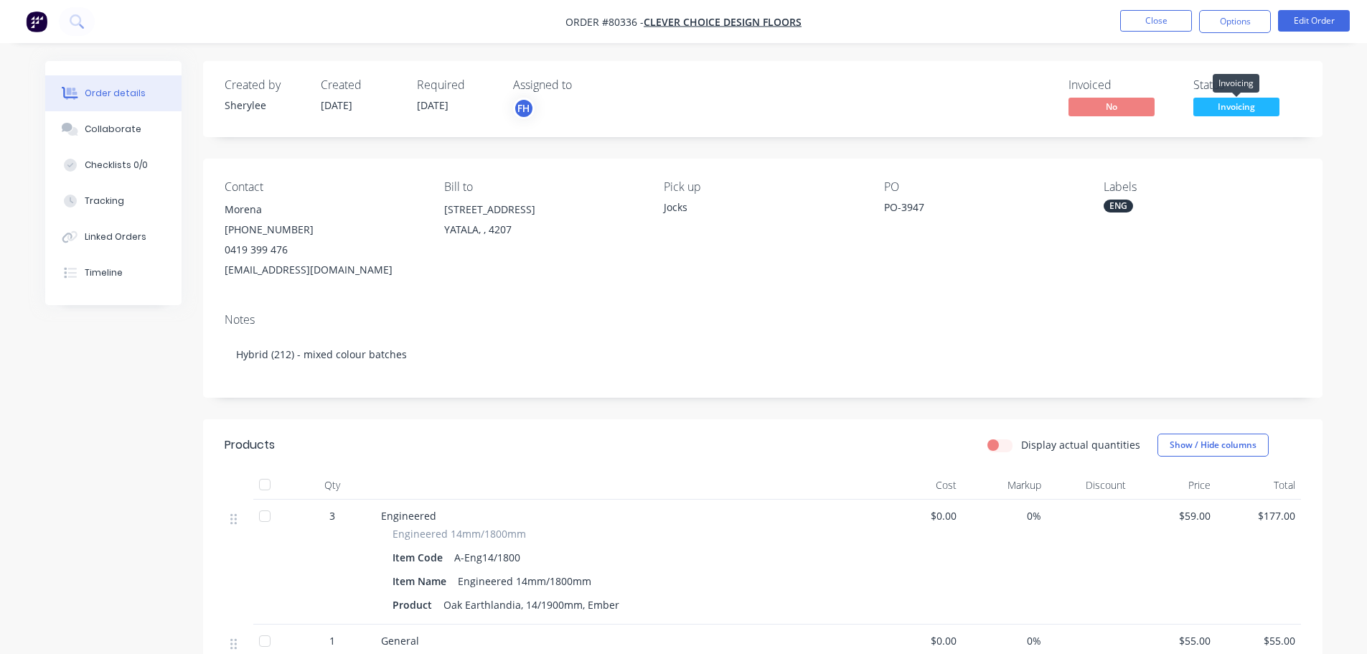
click at [1236, 107] on span "Invoicing" at bounding box center [1237, 107] width 86 height 18
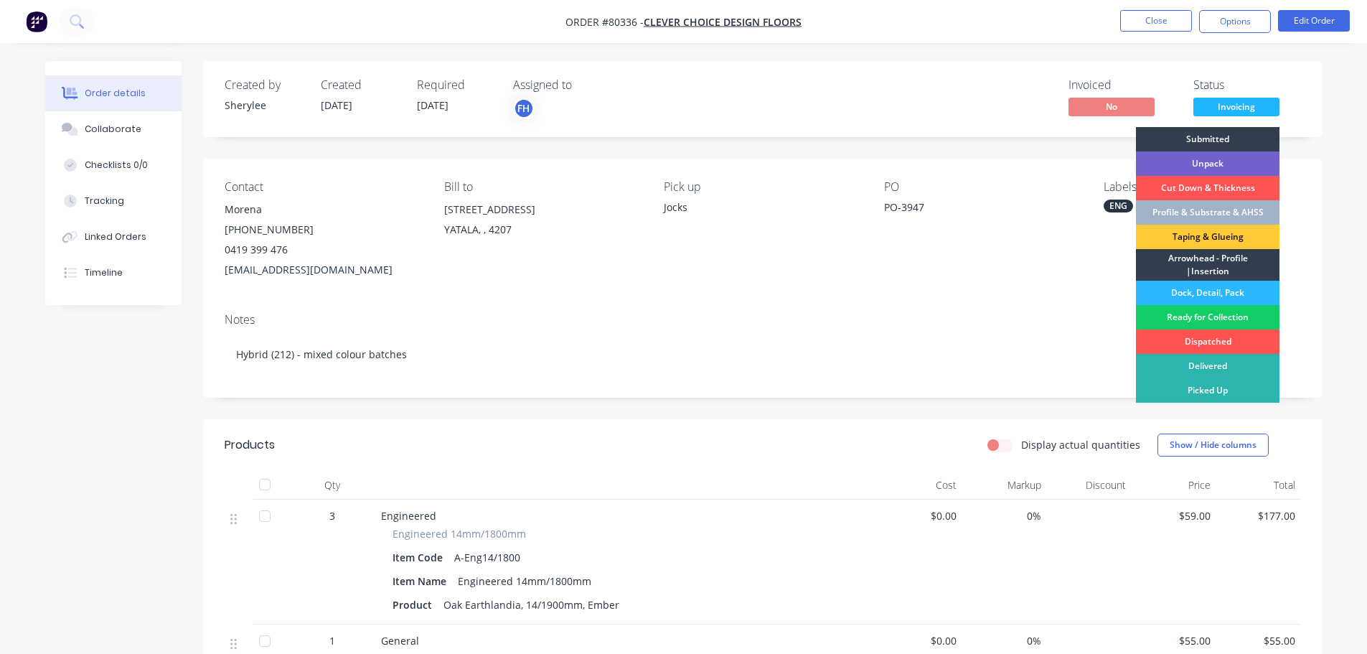
click at [1186, 316] on div "Ready for Collection" at bounding box center [1208, 317] width 144 height 24
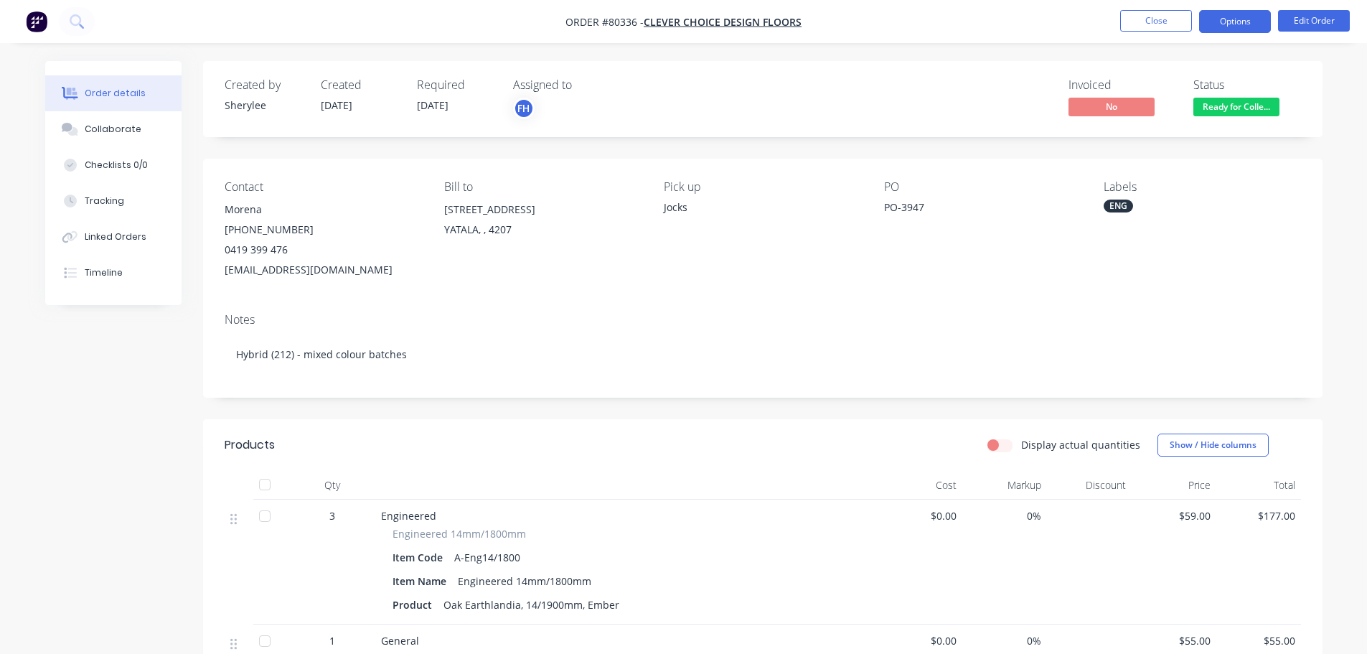
click at [1255, 24] on button "Options" at bounding box center [1235, 21] width 72 height 23
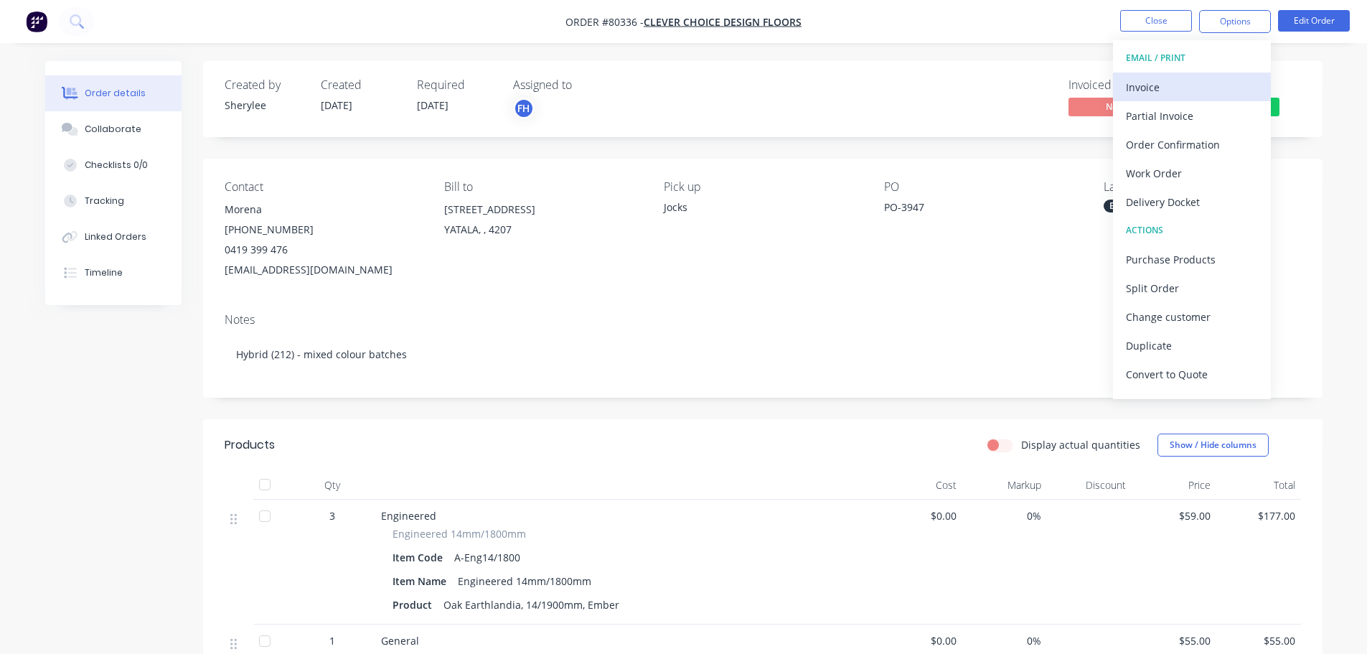
click at [1202, 80] on div "Invoice" at bounding box center [1192, 87] width 132 height 21
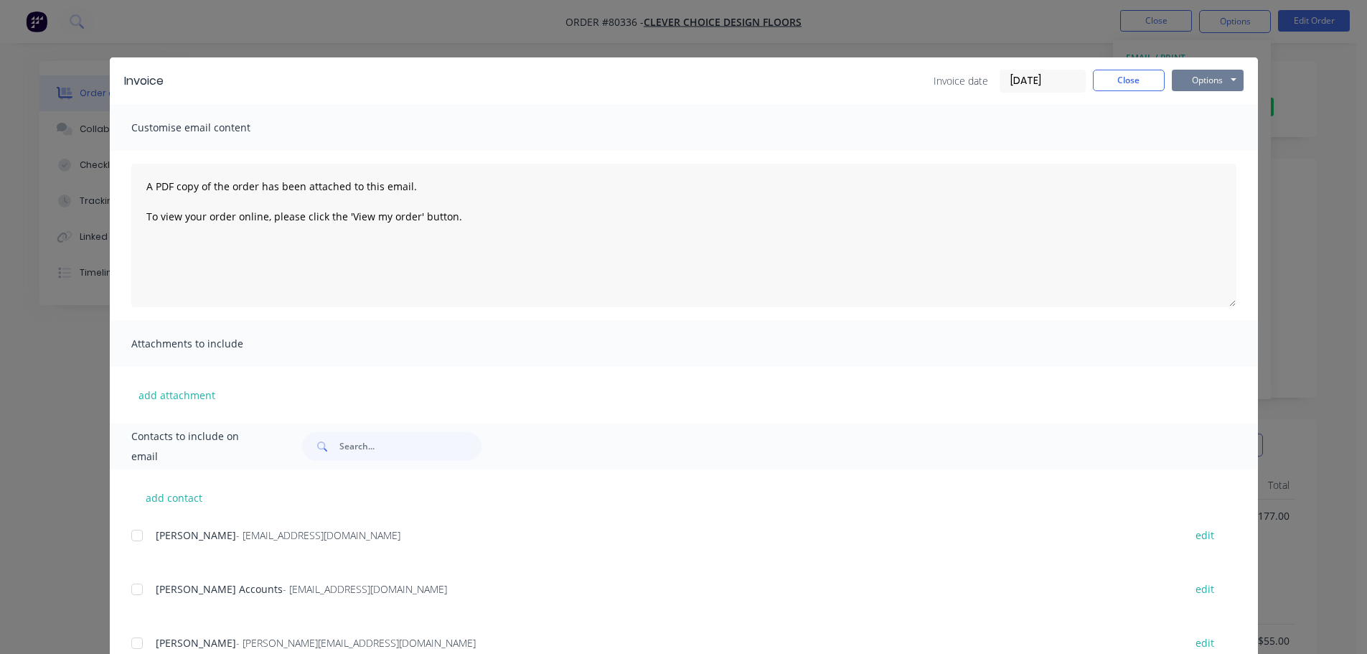
click at [1208, 82] on button "Options" at bounding box center [1208, 81] width 72 height 22
click at [1201, 125] on button "Print" at bounding box center [1218, 130] width 92 height 24
click at [1110, 81] on button "Close" at bounding box center [1129, 81] width 72 height 22
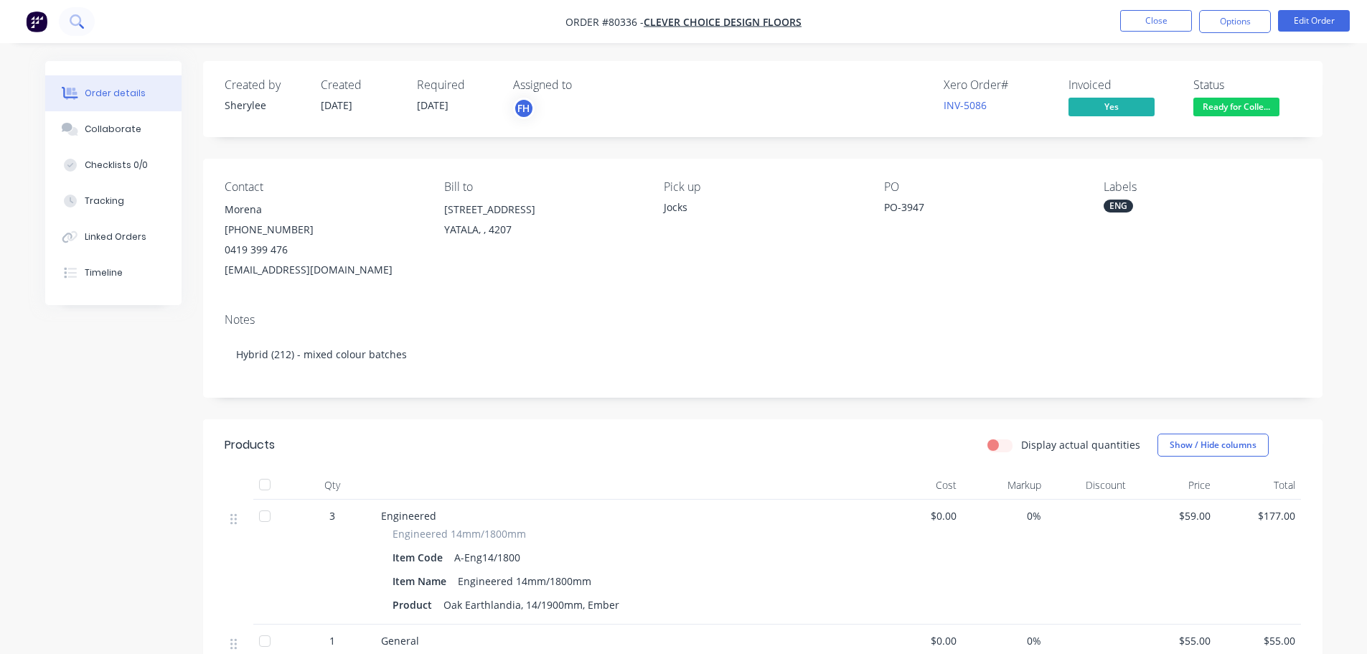
click at [74, 17] on icon at bounding box center [77, 21] width 14 height 14
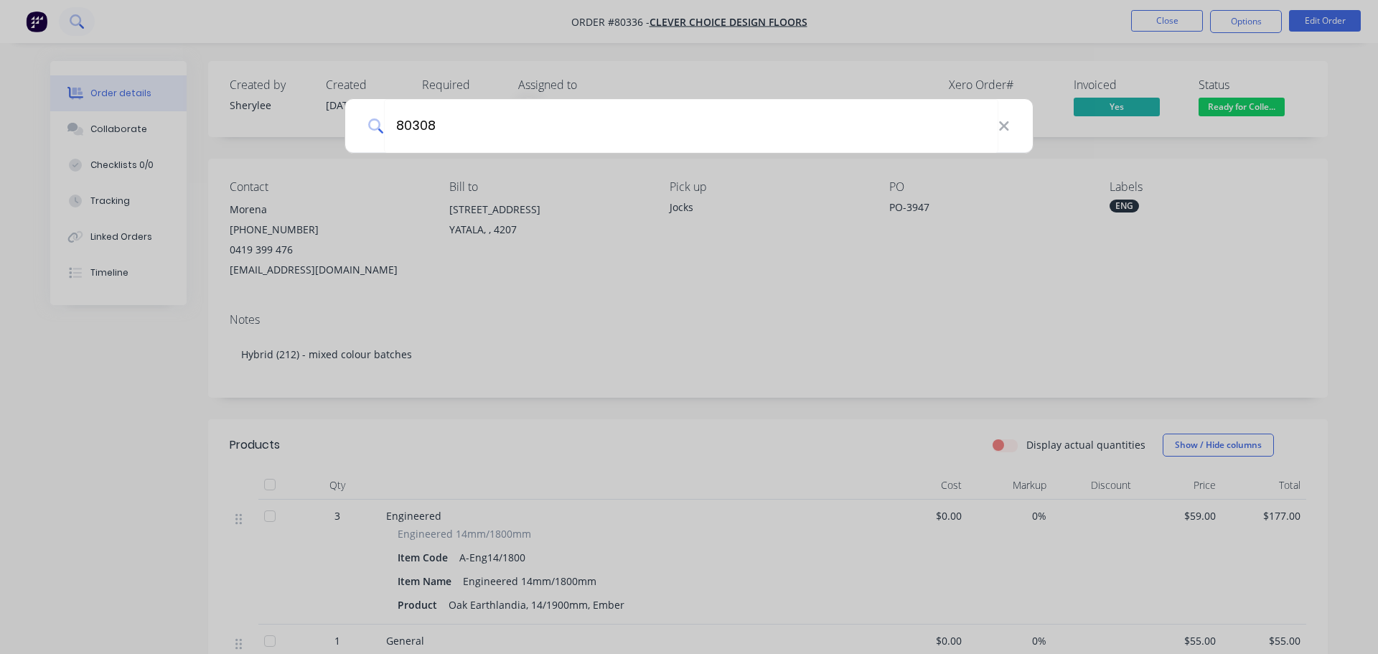
type input "80308"
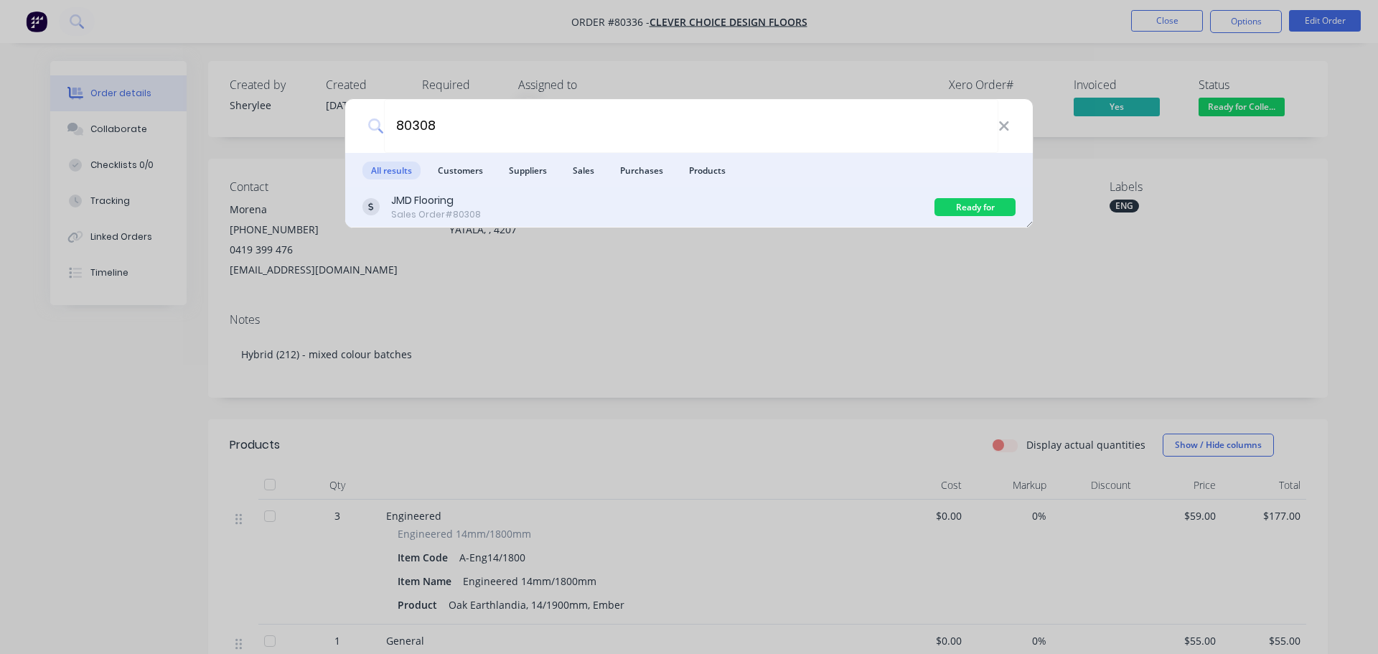
click at [434, 207] on div "JMD Flooring" at bounding box center [436, 200] width 90 height 15
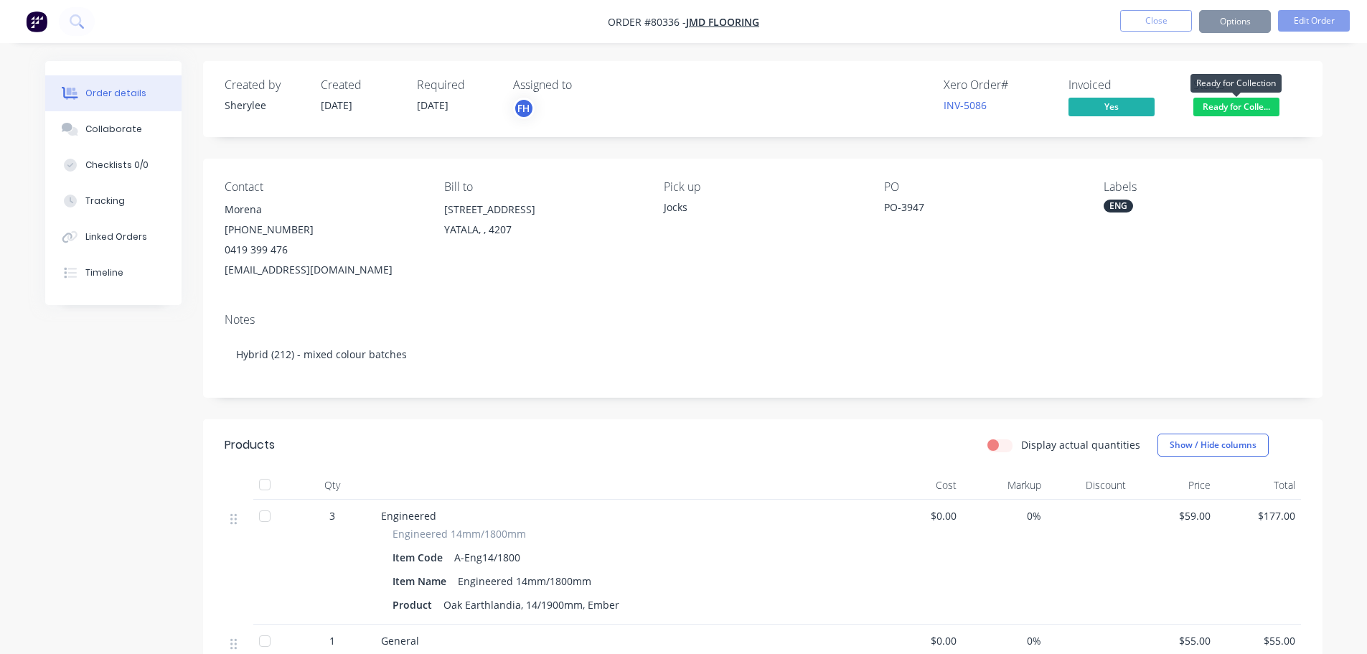
click at [1238, 105] on span "Ready for Colle..." at bounding box center [1237, 107] width 86 height 18
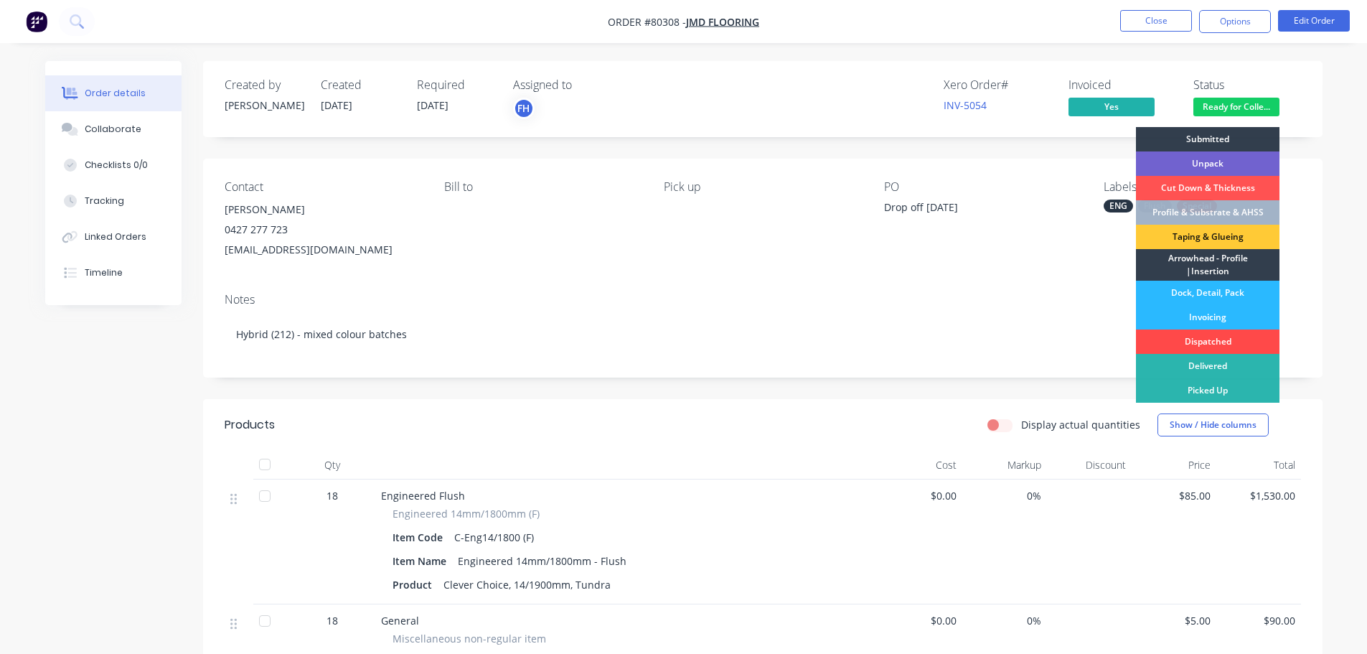
click at [1212, 342] on div "Dispatched" at bounding box center [1208, 341] width 144 height 24
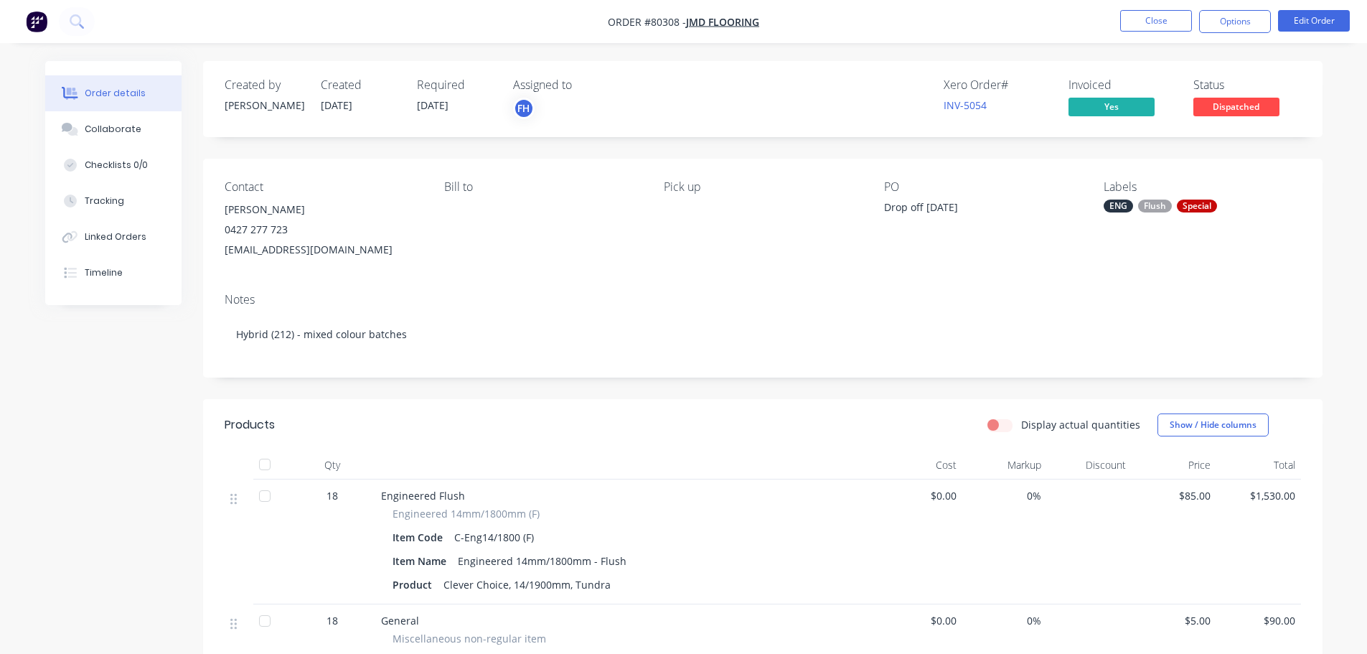
click at [42, 22] on img "button" at bounding box center [37, 22] width 22 height 22
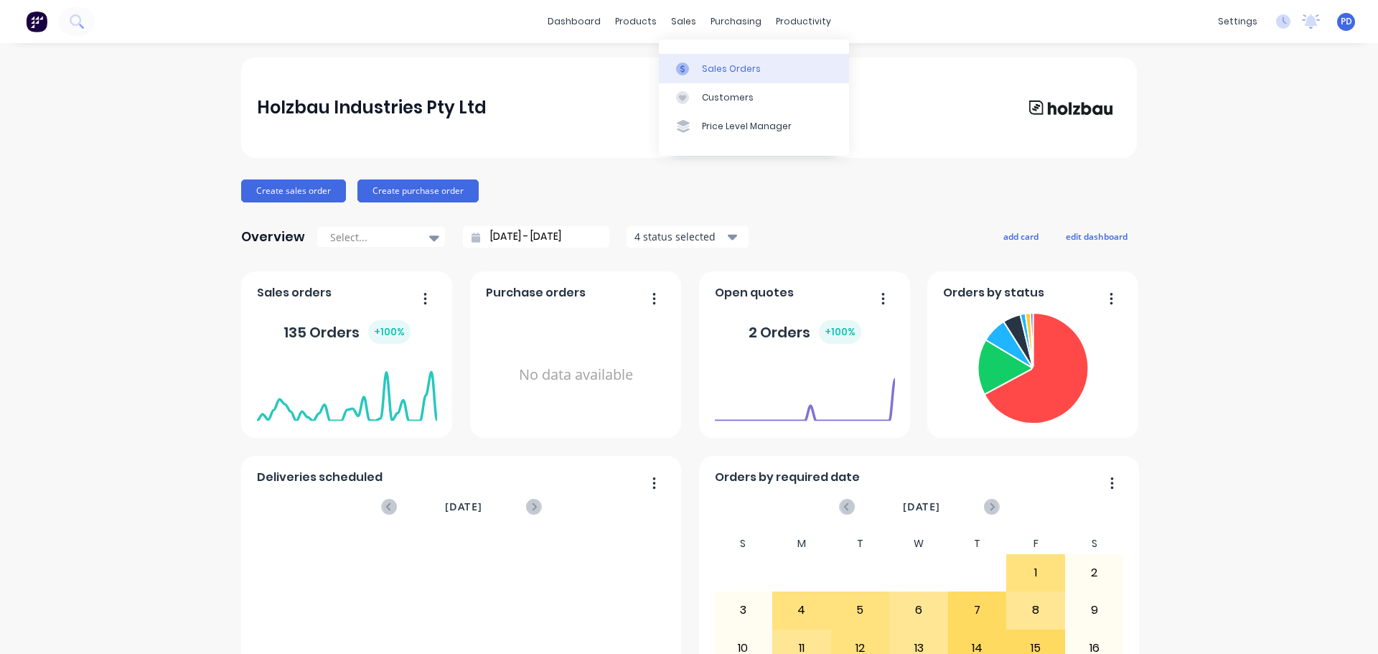
click at [708, 67] on div "Sales Orders" at bounding box center [731, 68] width 59 height 13
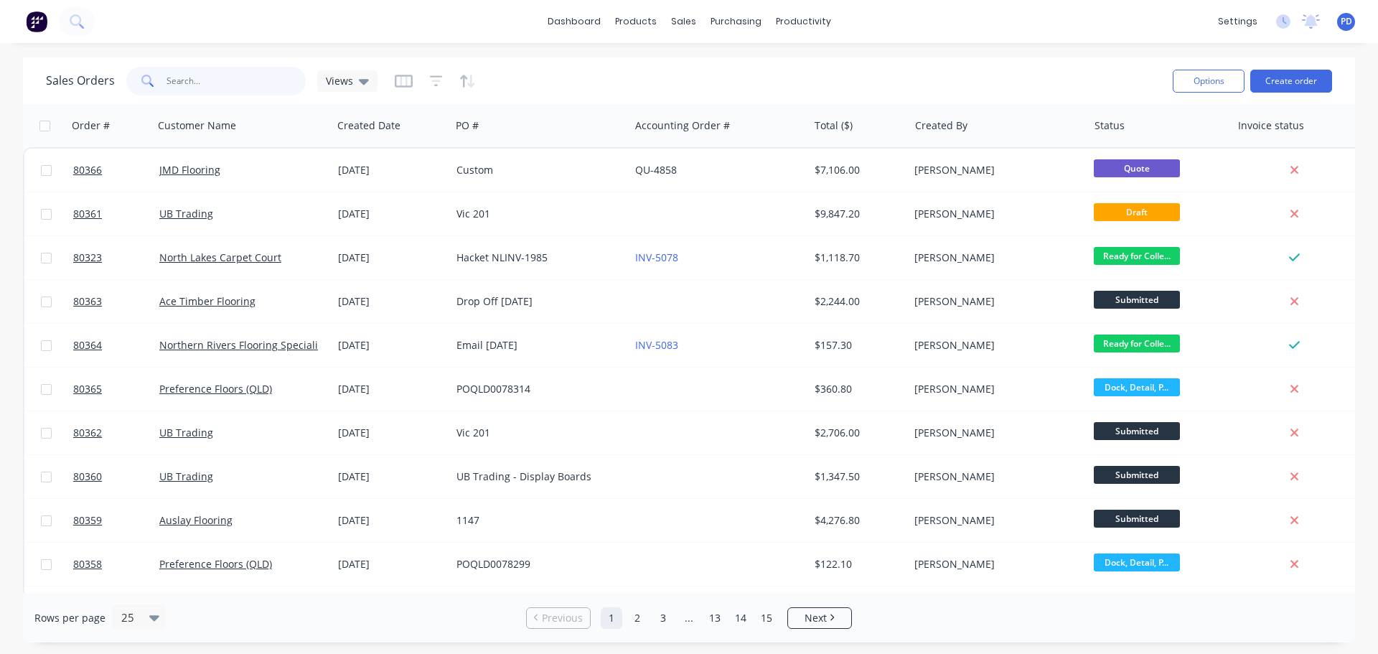
click at [189, 83] on input "text" at bounding box center [237, 81] width 140 height 29
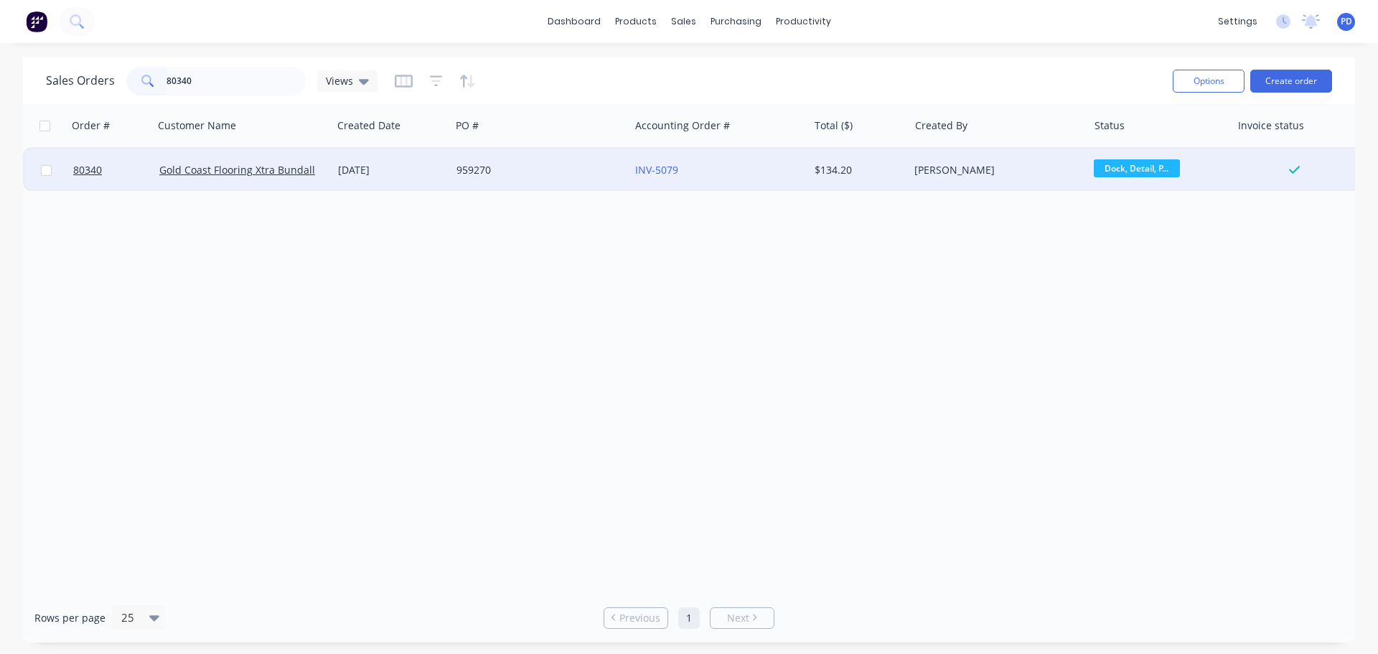
click at [1110, 169] on span "Dock, Detail, P..." at bounding box center [1137, 168] width 86 height 18
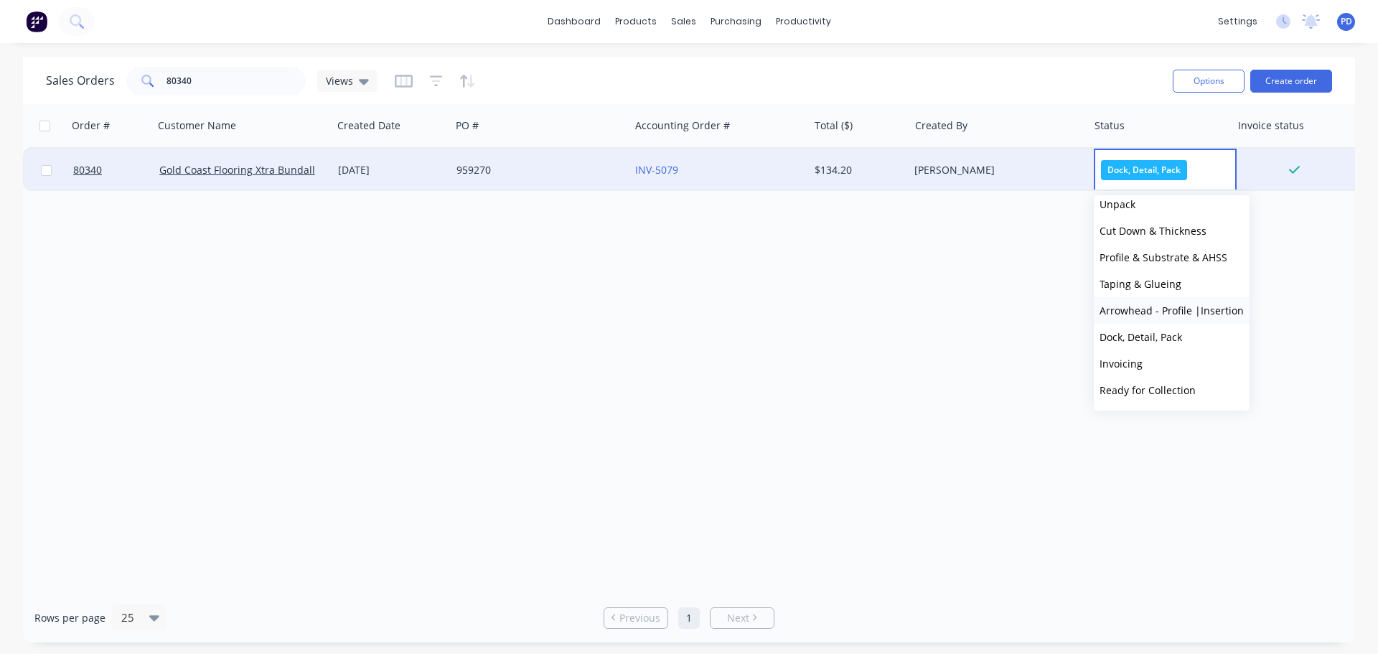
scroll to position [72, 0]
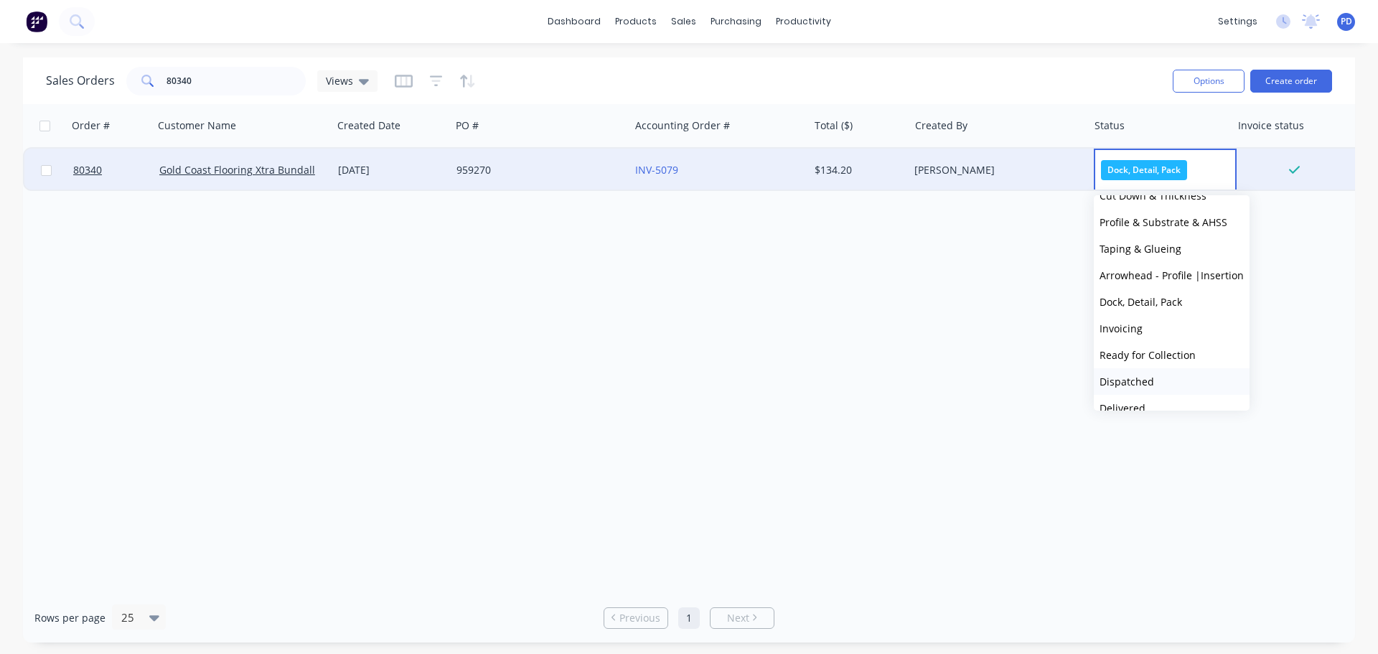
click at [1126, 376] on span "Dispatched" at bounding box center [1127, 382] width 55 height 14
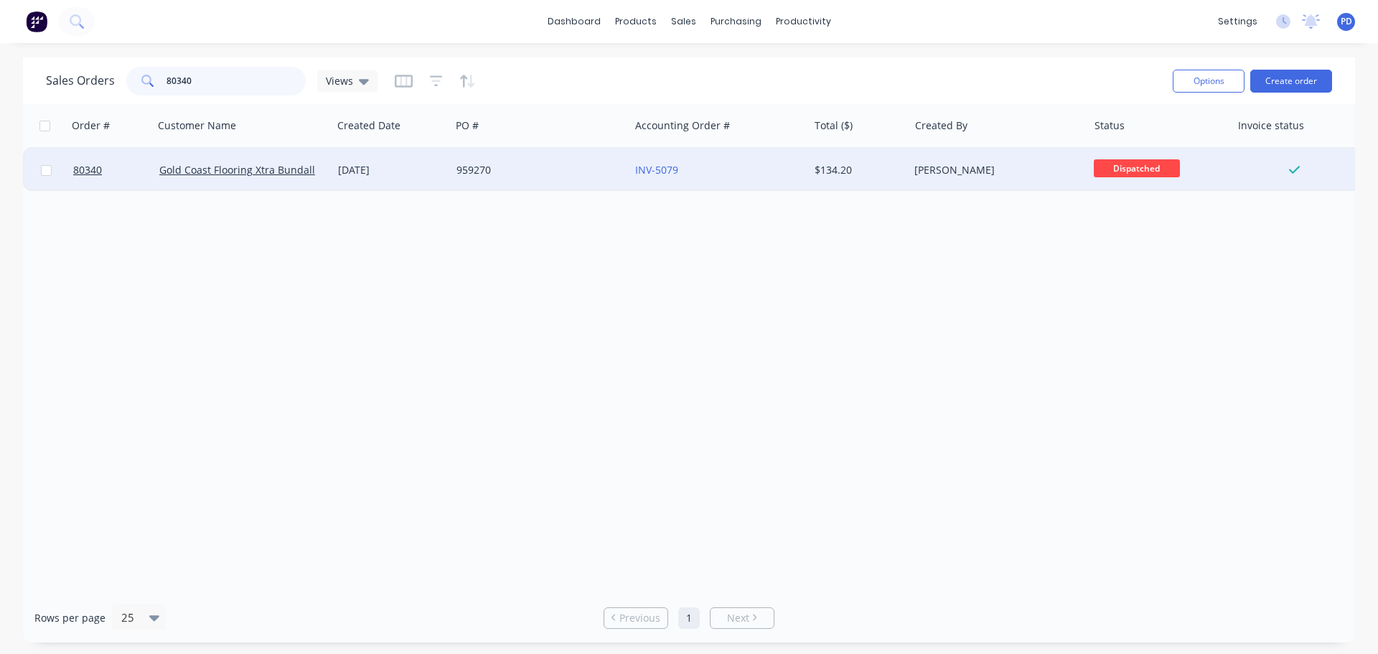
click at [212, 80] on input "80340" at bounding box center [237, 81] width 140 height 29
click at [1123, 161] on span "Ready for Colle..." at bounding box center [1137, 168] width 86 height 18
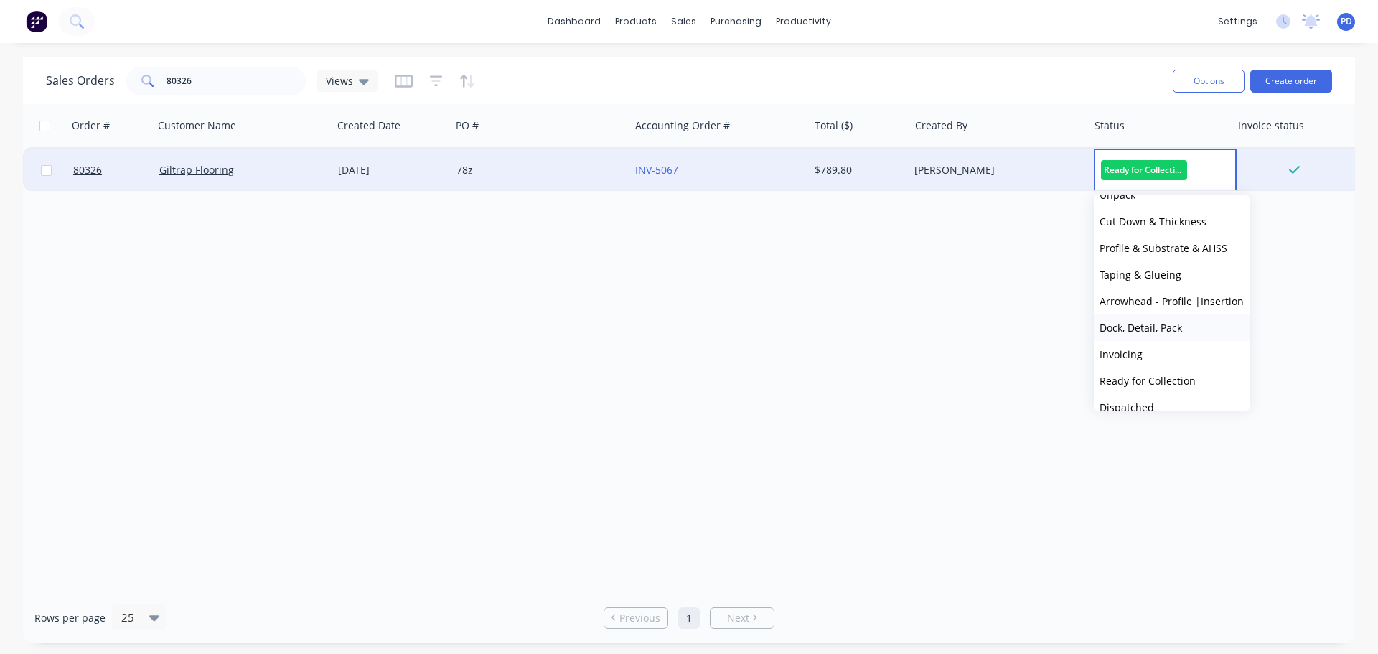
scroll to position [115, 0]
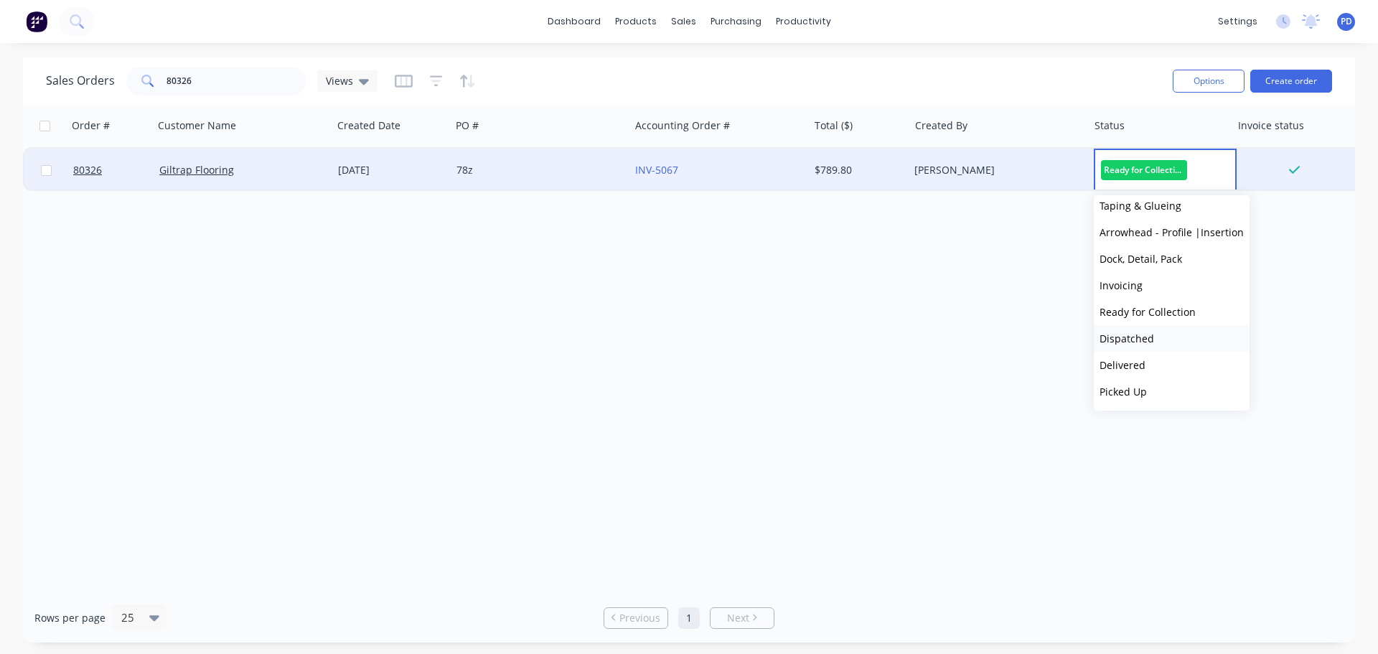
click at [1121, 343] on span "Dispatched" at bounding box center [1127, 339] width 55 height 14
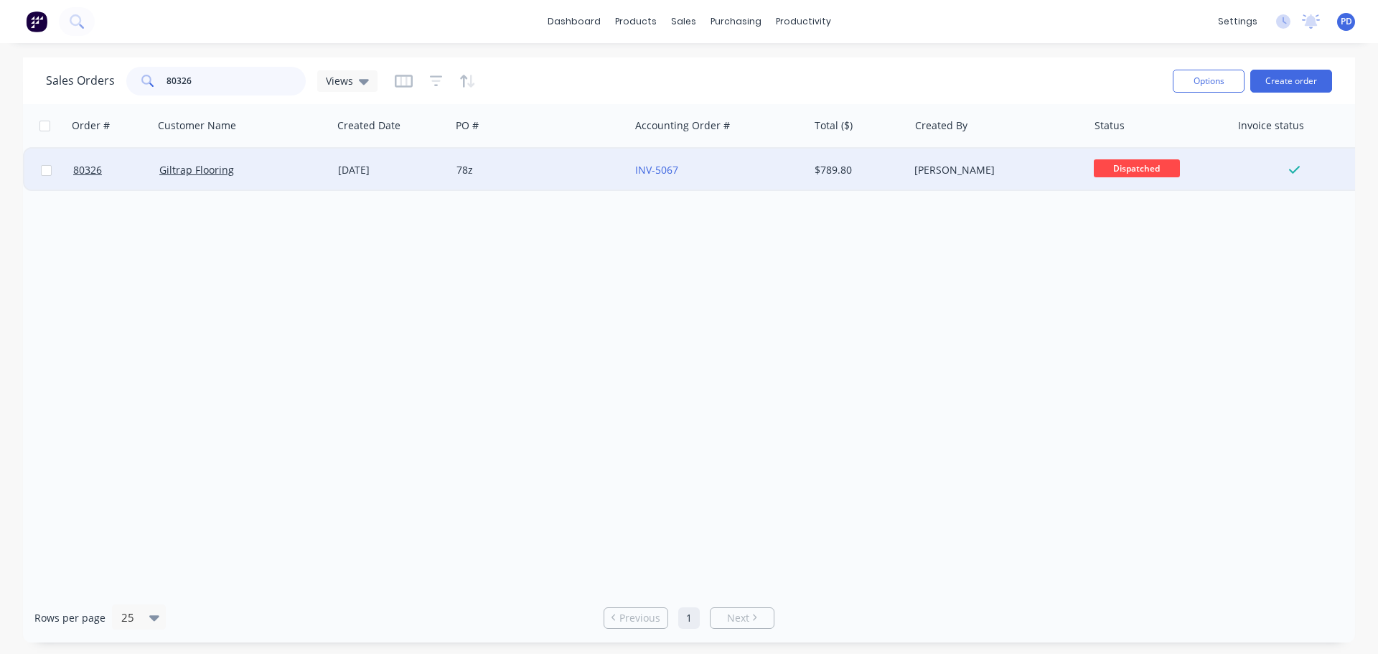
click at [223, 84] on input "80326" at bounding box center [237, 81] width 140 height 29
click at [1158, 171] on span "Ready for Colle..." at bounding box center [1137, 168] width 86 height 18
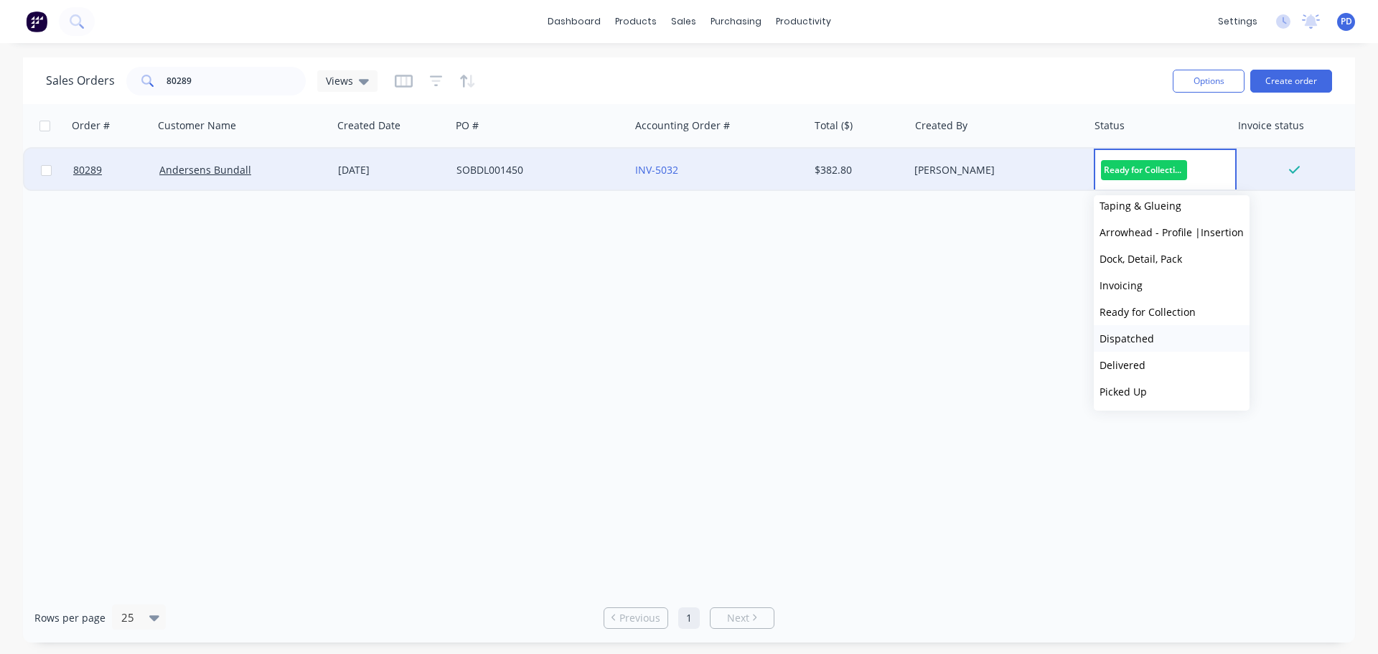
click at [1123, 340] on span "Dispatched" at bounding box center [1127, 339] width 55 height 14
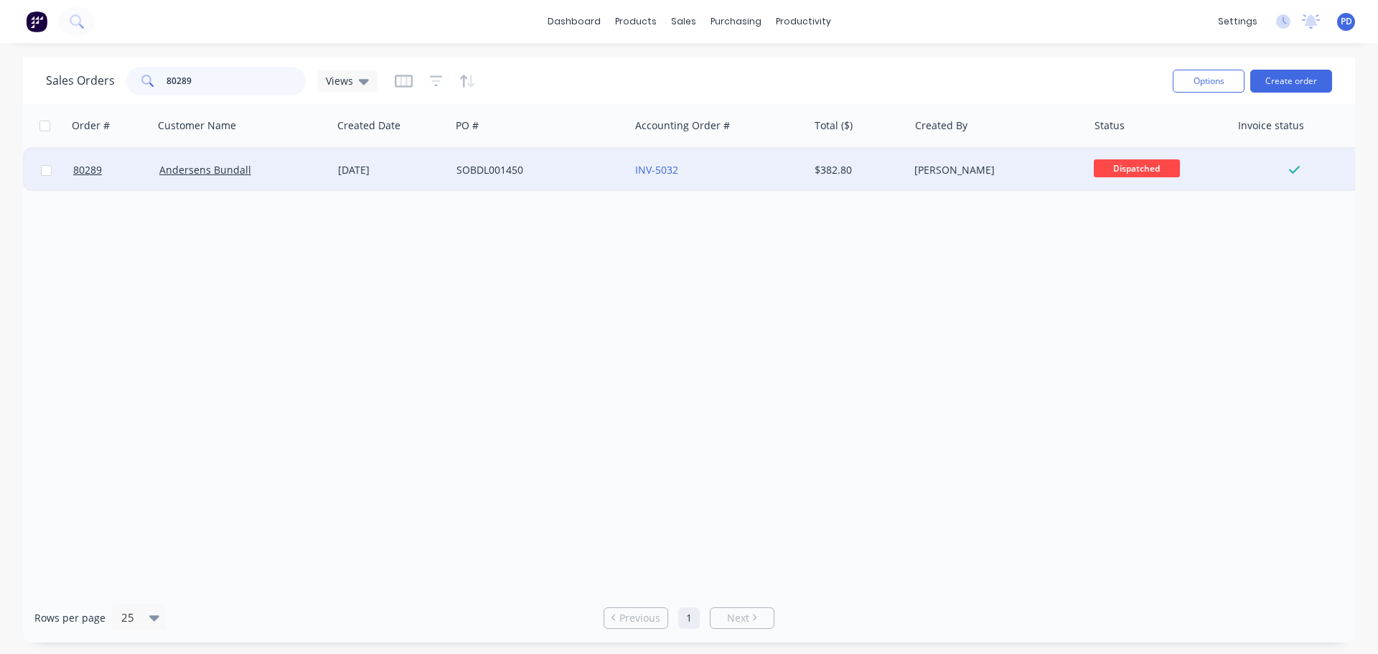
click at [233, 78] on input "80289" at bounding box center [237, 81] width 140 height 29
type input "80307"
click at [1163, 162] on span "Ready for Colle..." at bounding box center [1137, 168] width 86 height 18
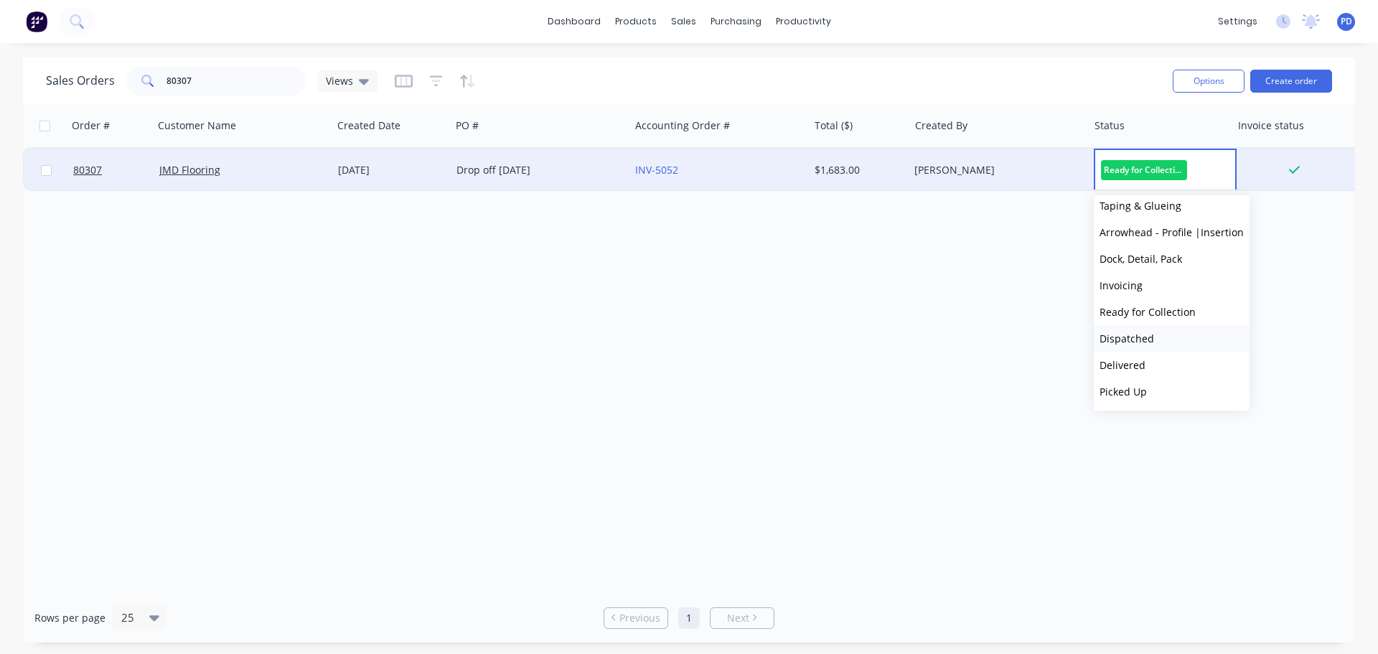
click at [1131, 342] on span "Dispatched" at bounding box center [1127, 339] width 55 height 14
